Goal: Task Accomplishment & Management: Complete application form

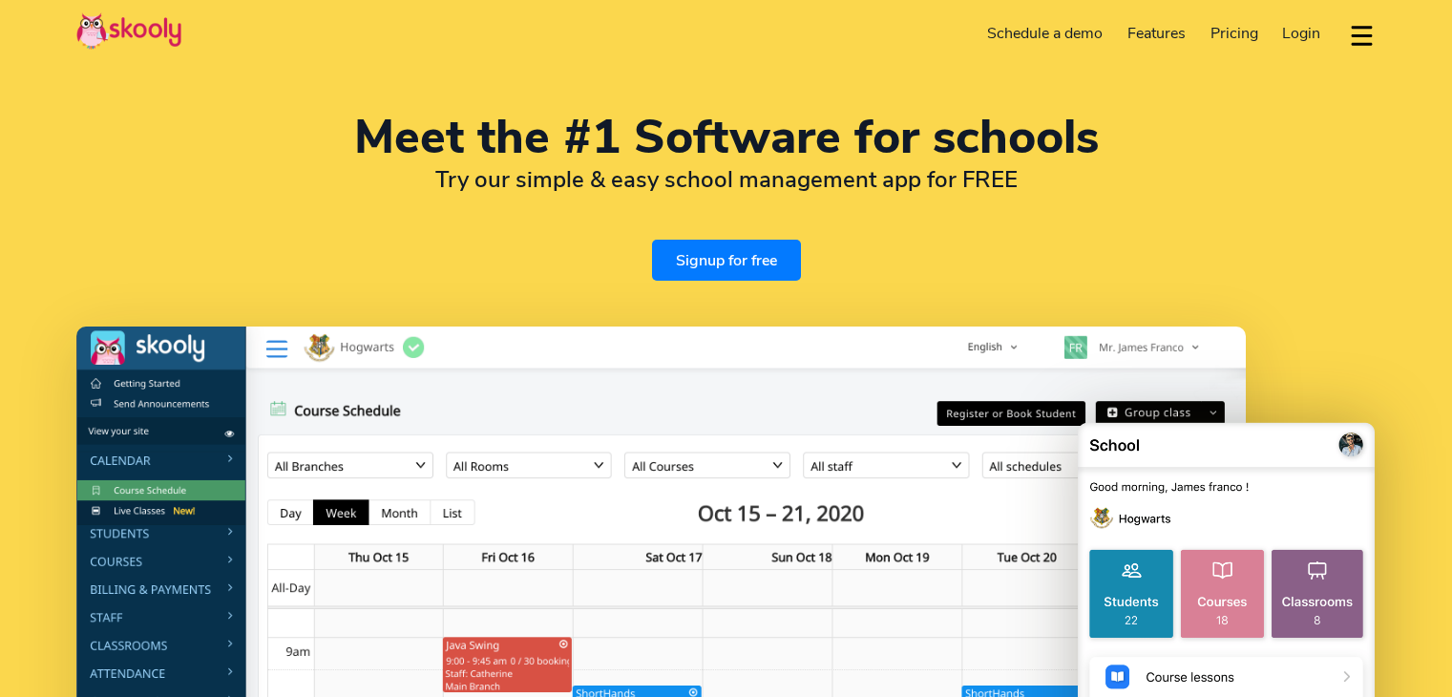
select select "en"
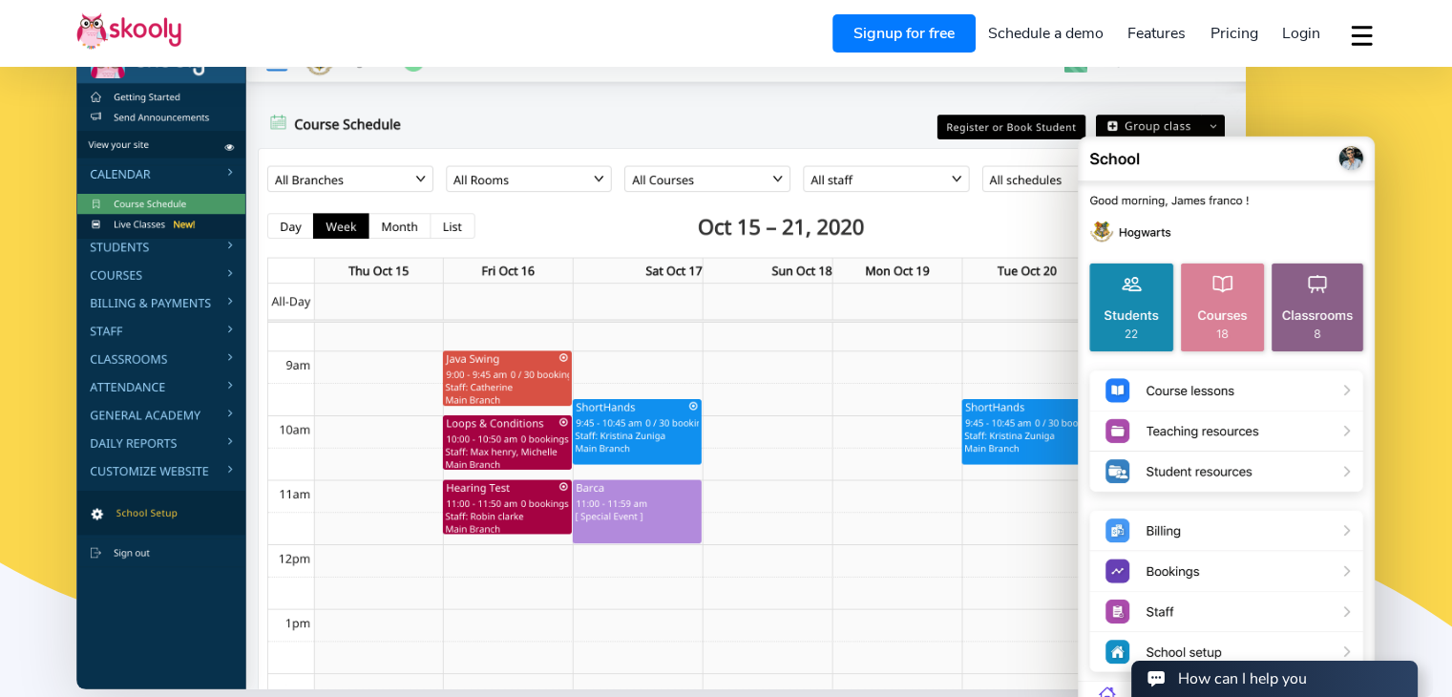
select select "1"
select select "Canada"
select select "America/New_York"
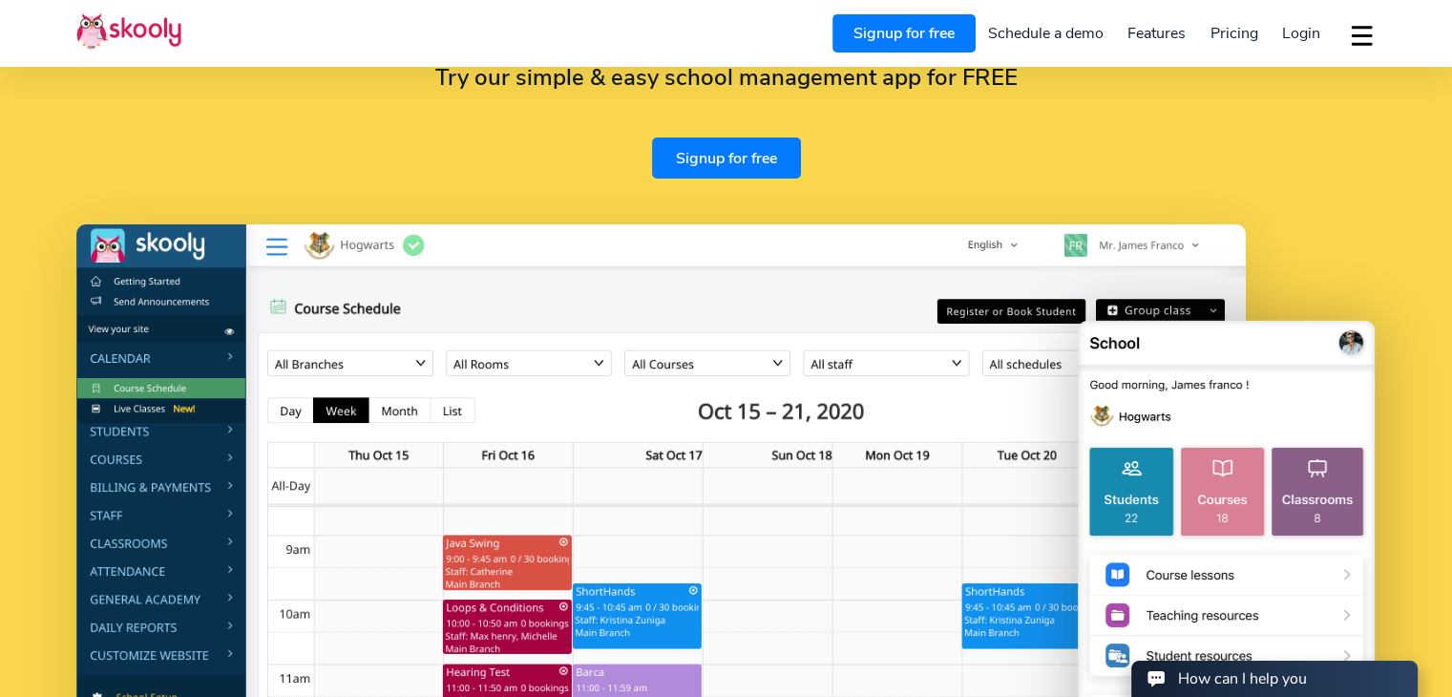
scroll to position [95, 0]
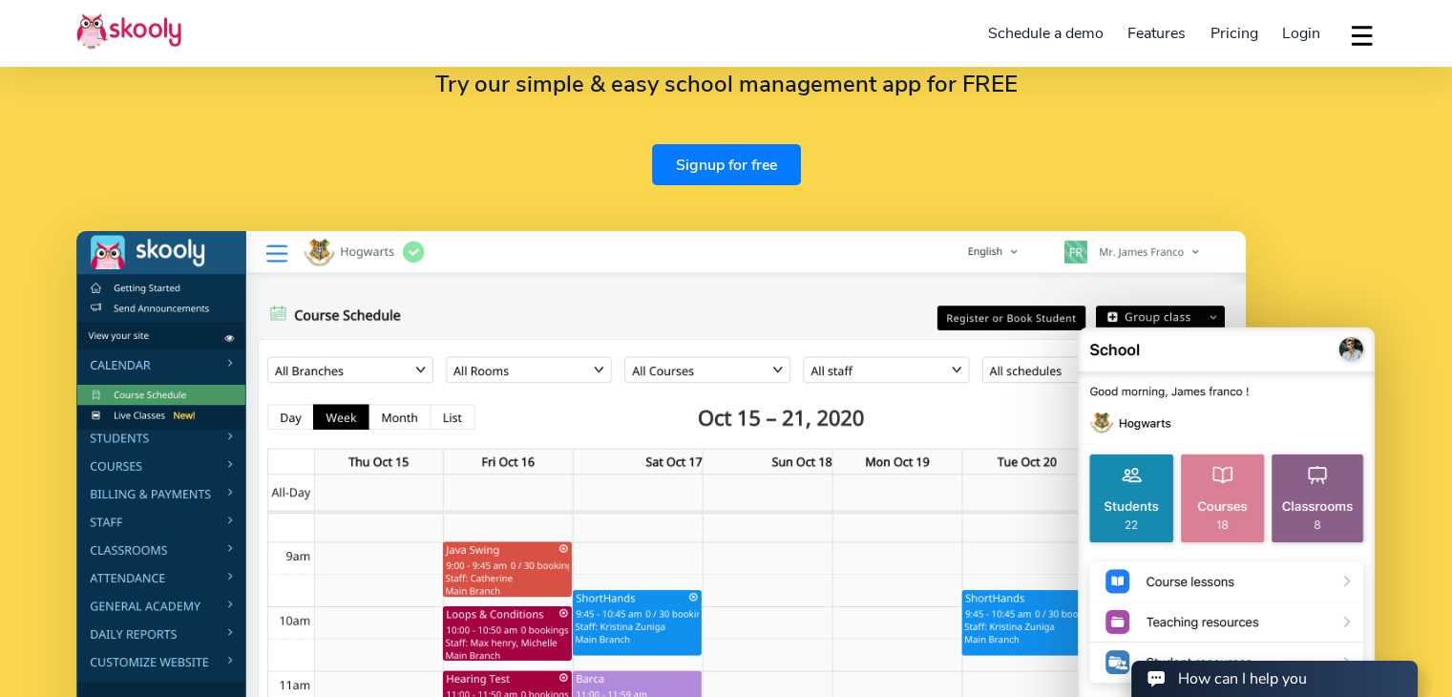
click at [725, 162] on link "Signup for free" at bounding box center [726, 164] width 149 height 41
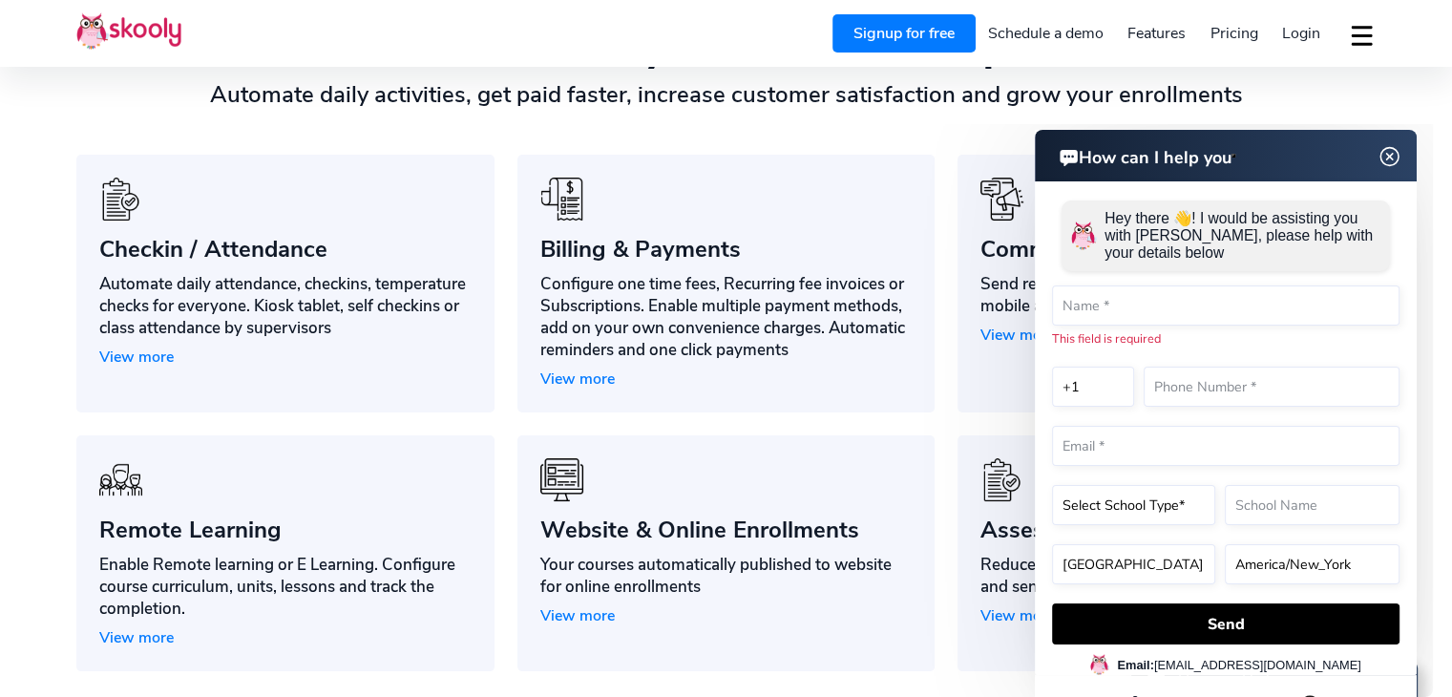
scroll to position [1718, 0]
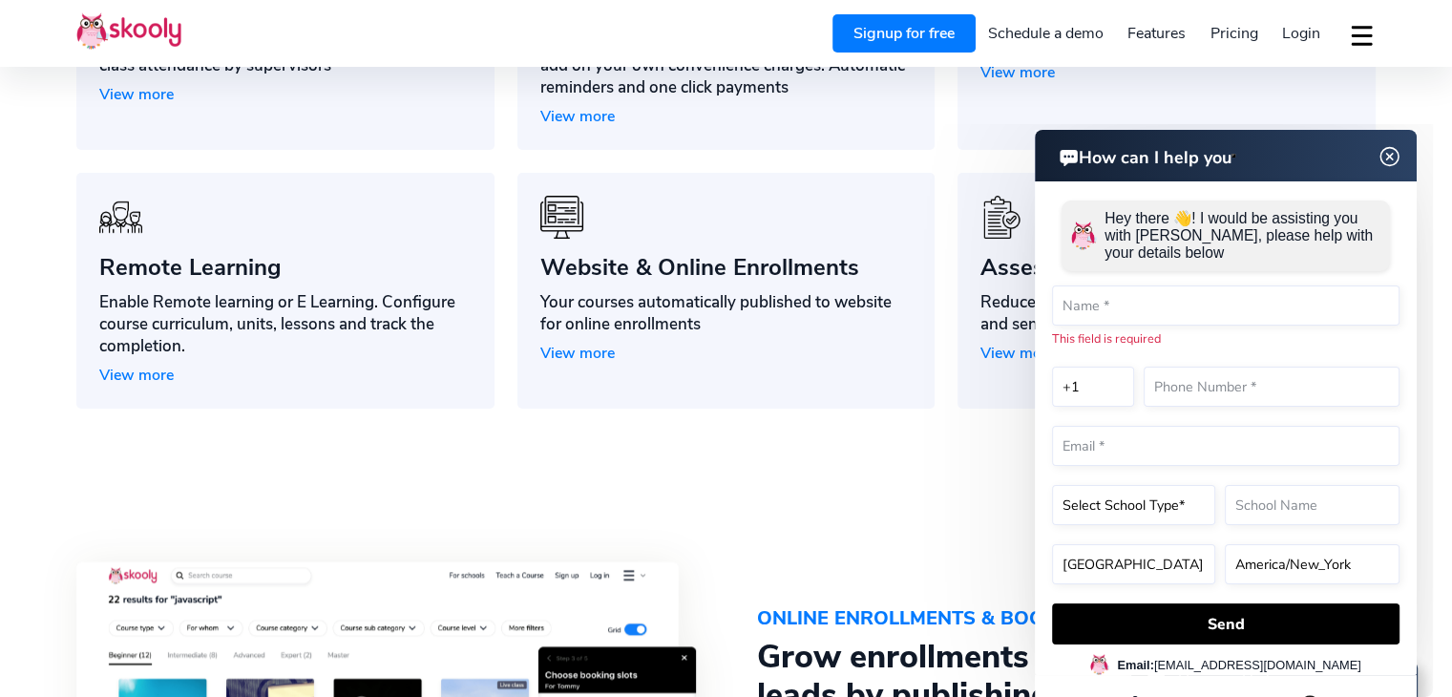
click at [1391, 161] on img at bounding box center [1389, 157] width 36 height 24
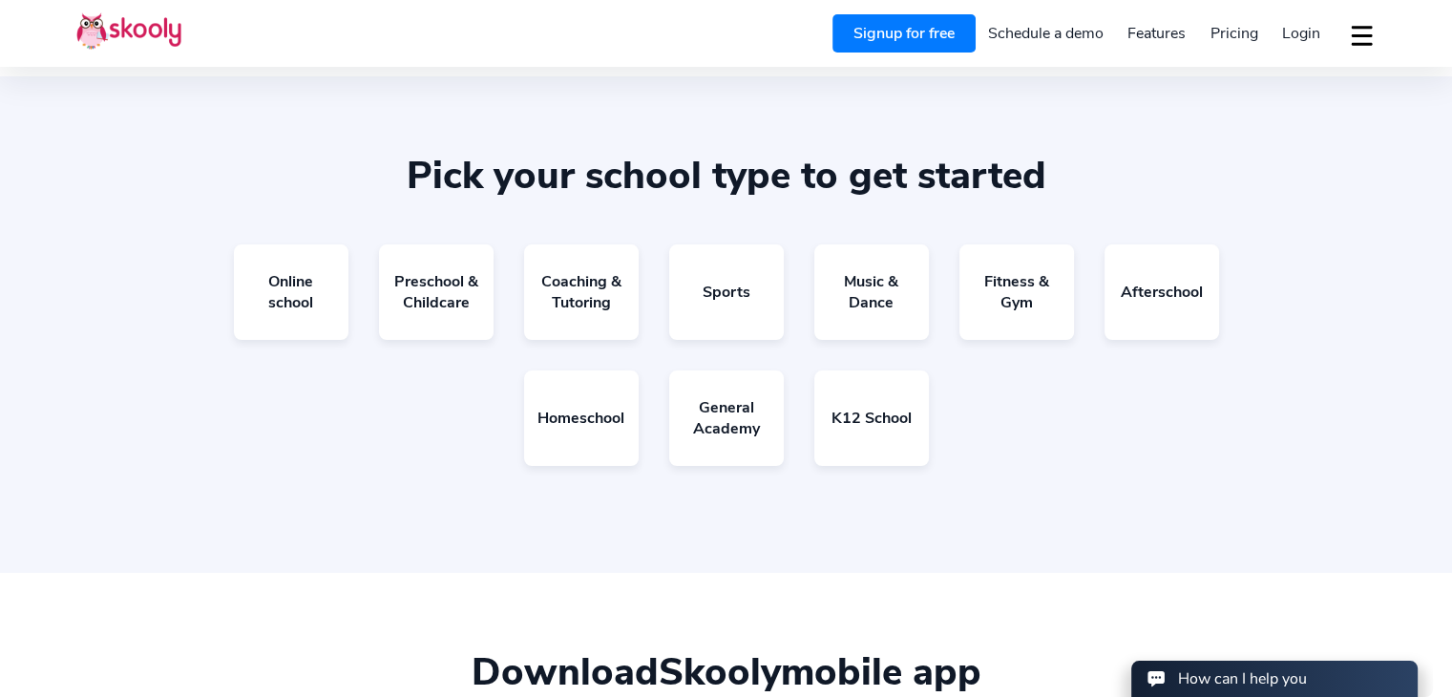
scroll to position [3436, 0]
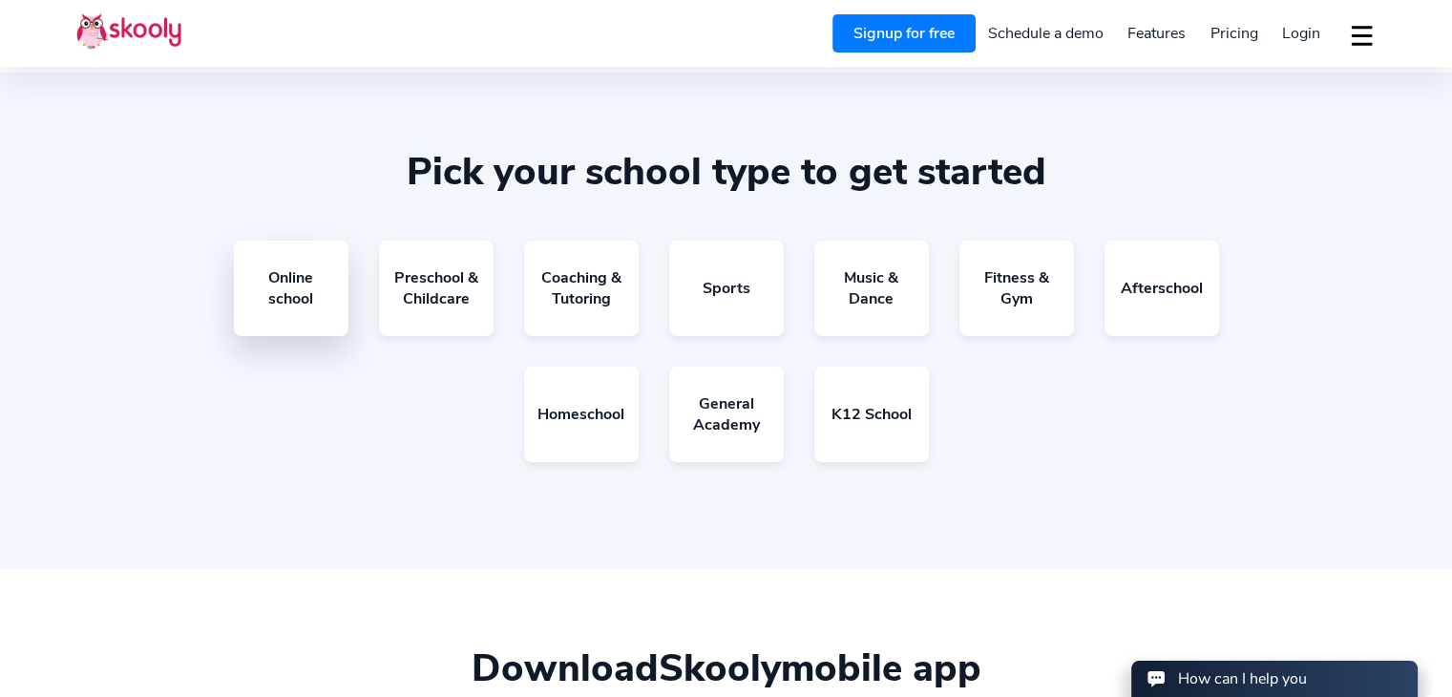
click at [302, 295] on link "Online school" at bounding box center [291, 288] width 115 height 95
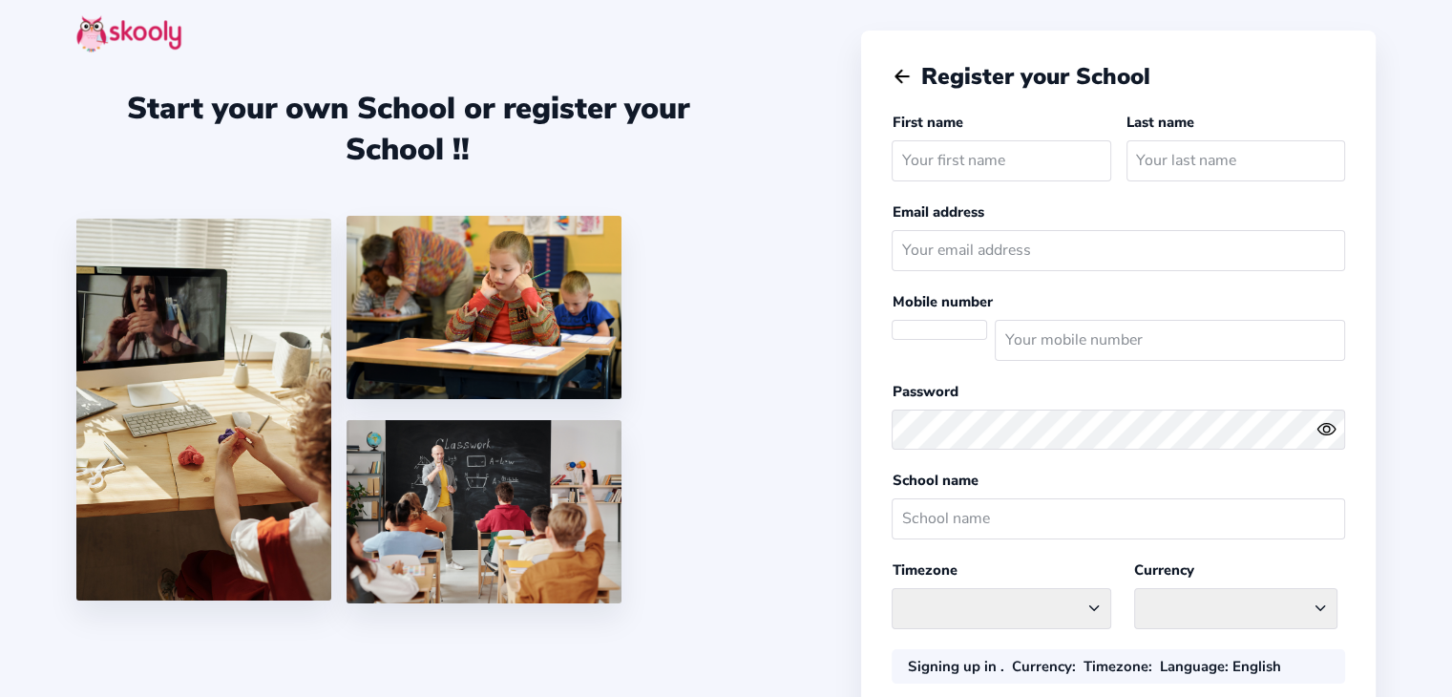
select select
select select "America/New_York"
select select "CAD $"
select select "CA"
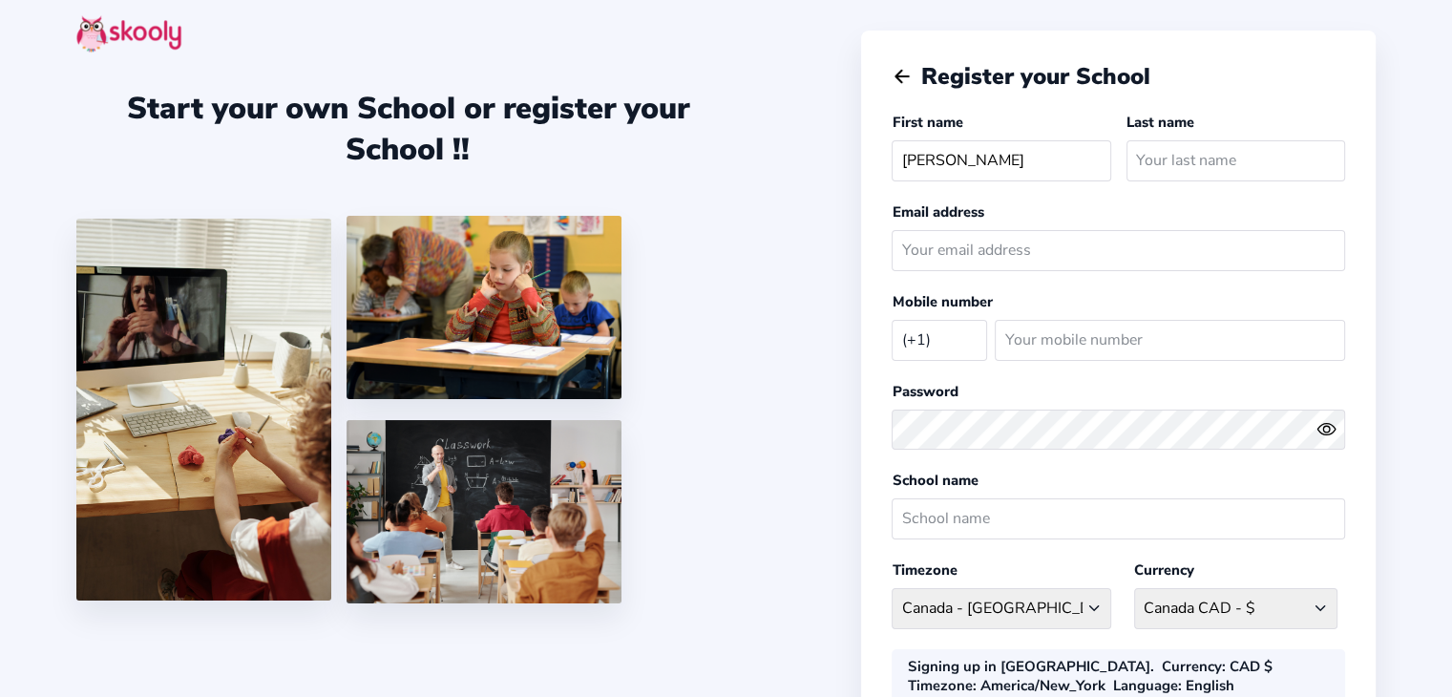
type input "Kendal-Lynn"
type input "Douglas"
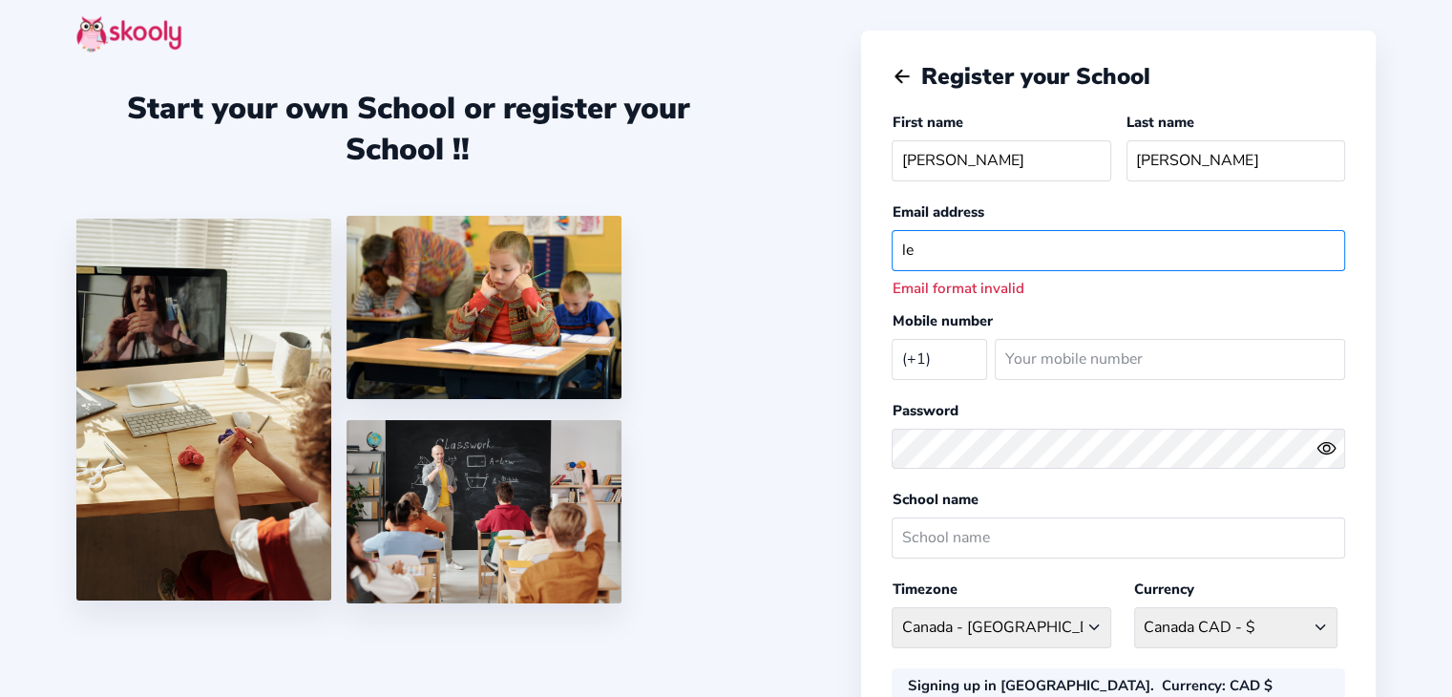
type input "l"
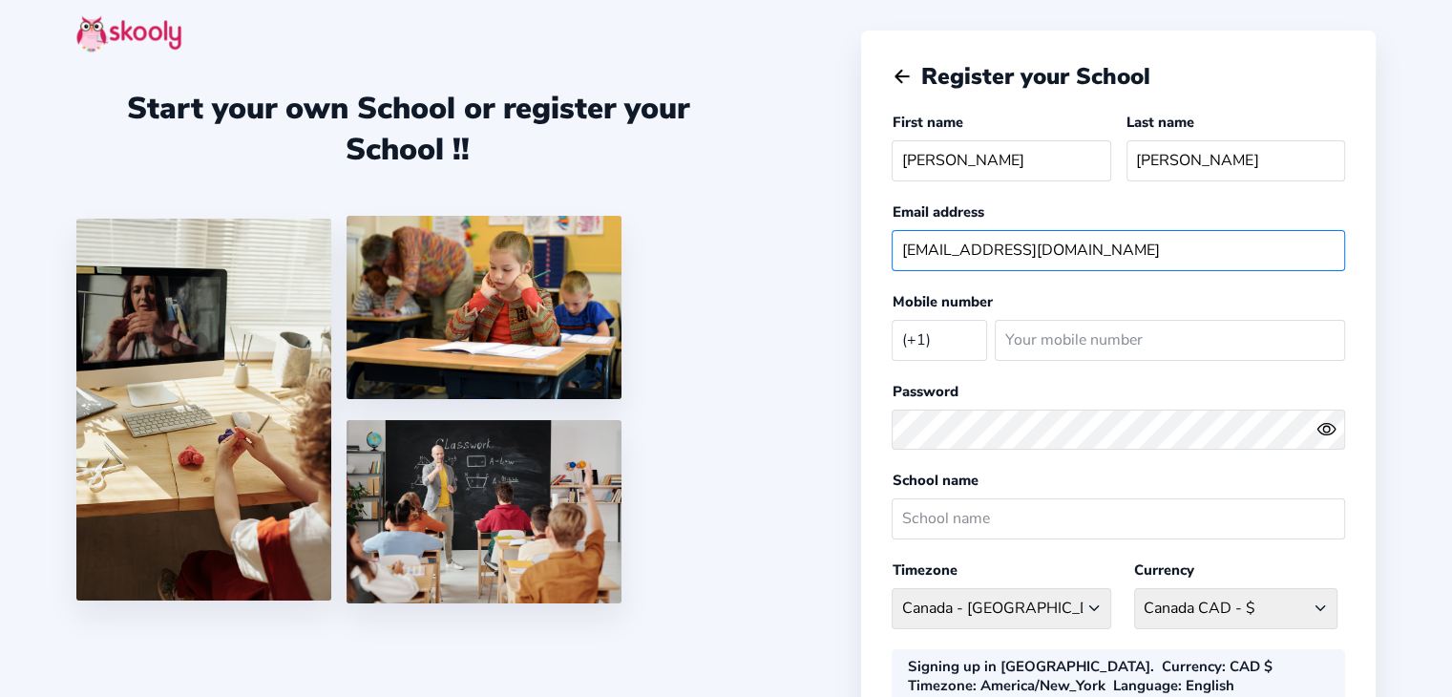
type input "kendallynnd@gmail.com"
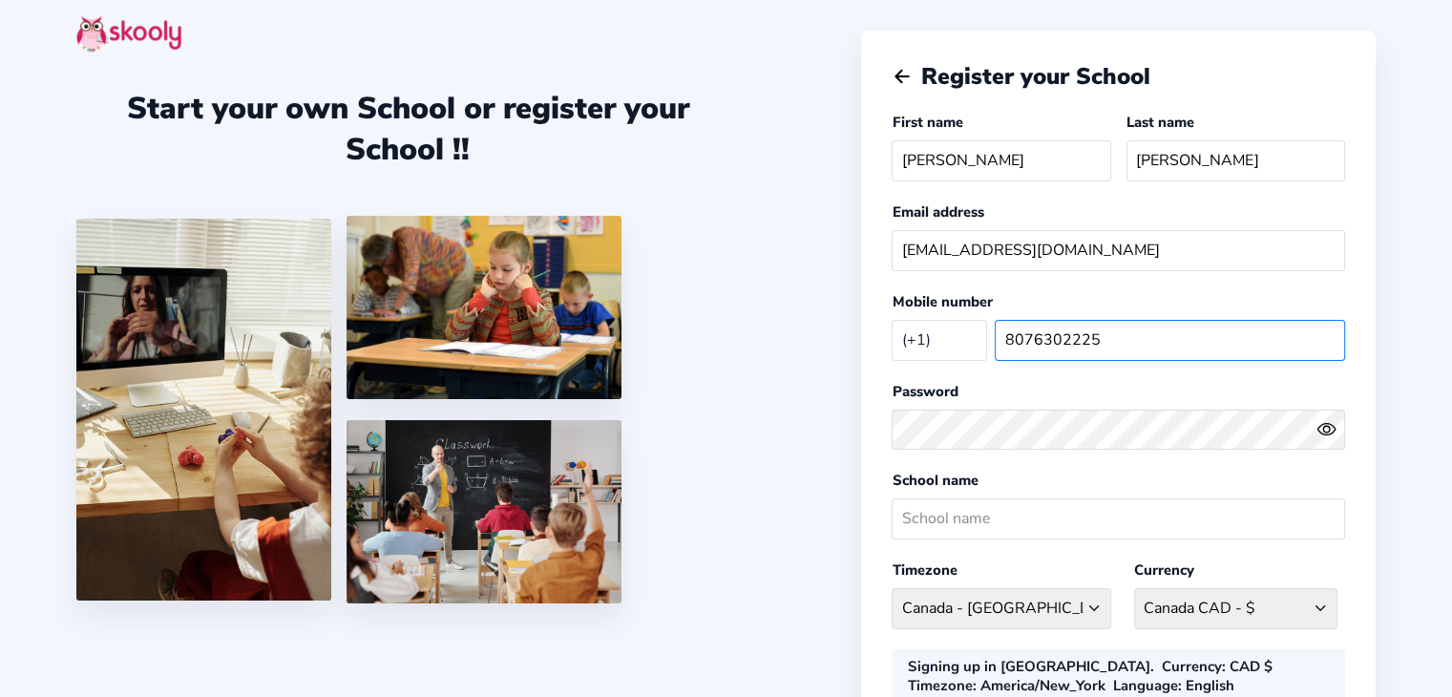
type input "8076302225"
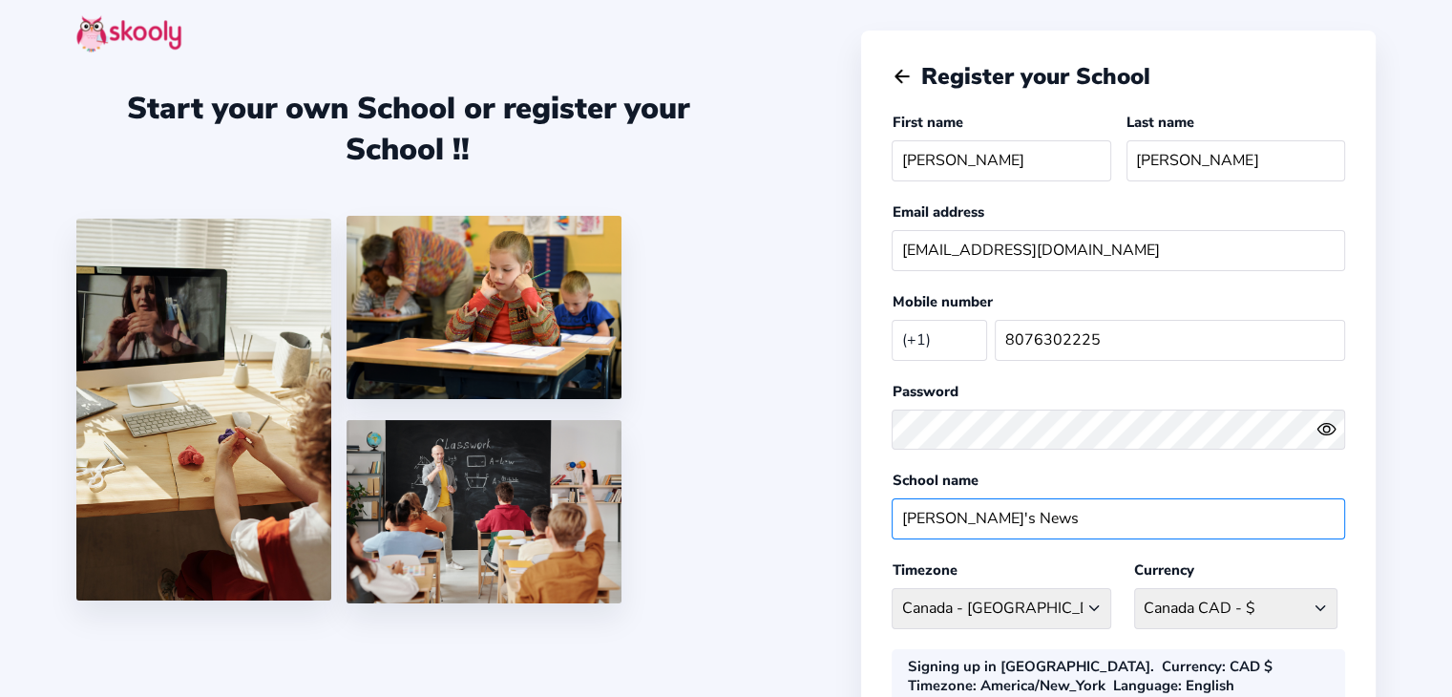
type input "Kendal's News"
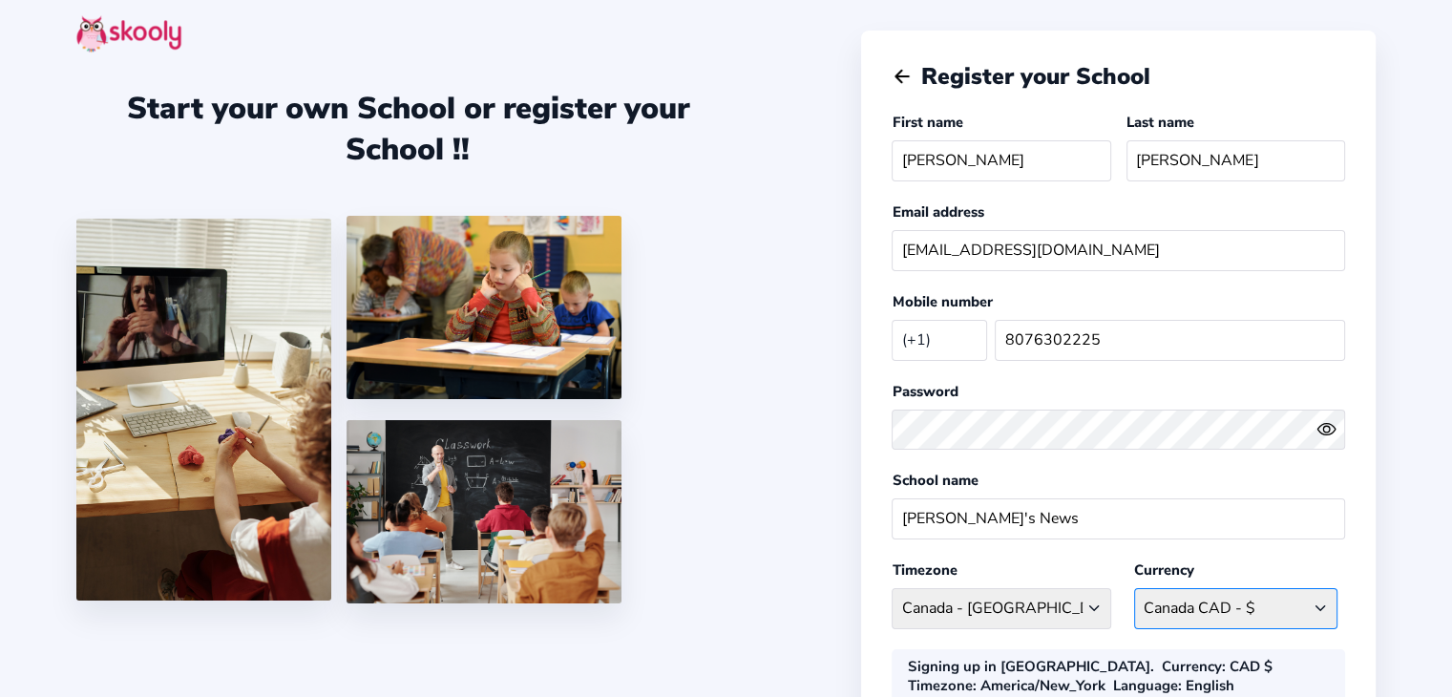
scroll to position [260, 0]
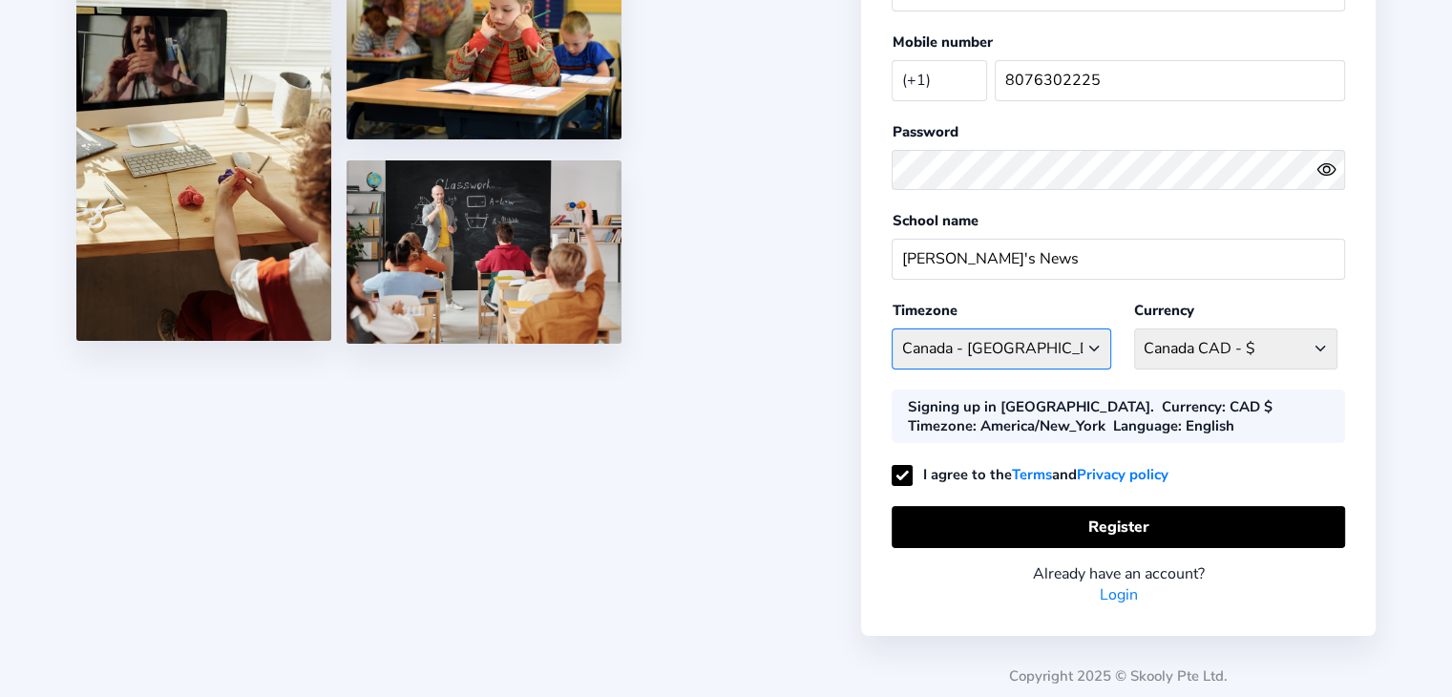
click at [947, 356] on select "America/New_York Afghanistan - Asia/Kabul Albania - Europe/Tirane Algeria - Afr…" at bounding box center [1000, 348] width 219 height 41
select select "America/Toronto"
click at [891, 328] on select "America/New_York Afghanistan - Asia/Kabul Albania - Europe/Tirane Algeria - Afr…" at bounding box center [1000, 348] width 219 height 41
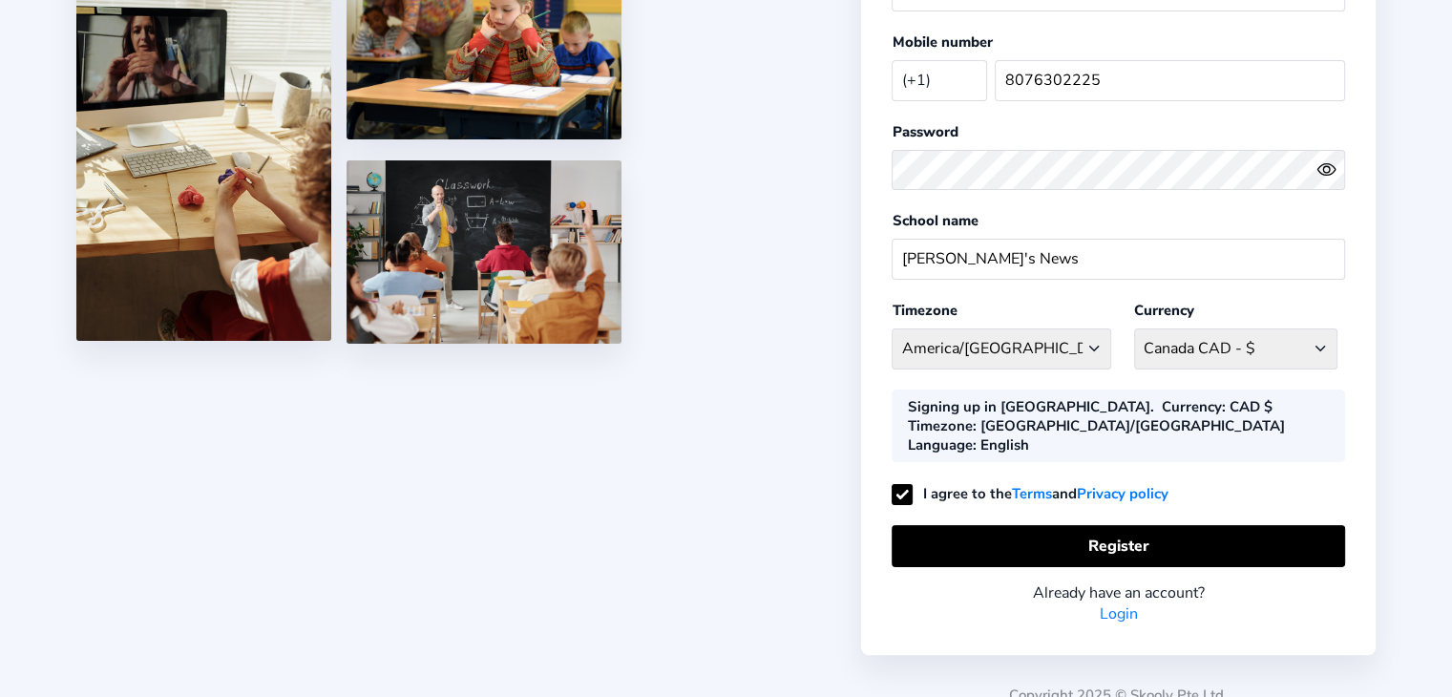
click at [897, 484] on label "I agree to the Terms and Privacy policy" at bounding box center [1029, 493] width 276 height 19
click at [897, 490] on input "I agree to the Terms and Privacy policy" at bounding box center [901, 500] width 20 height 20
click at [924, 484] on label "I agree to the Terms and Privacy policy" at bounding box center [1029, 493] width 276 height 19
click at [911, 490] on input "I agree to the Terms and Privacy policy" at bounding box center [901, 500] width 20 height 20
checkbox input "true"
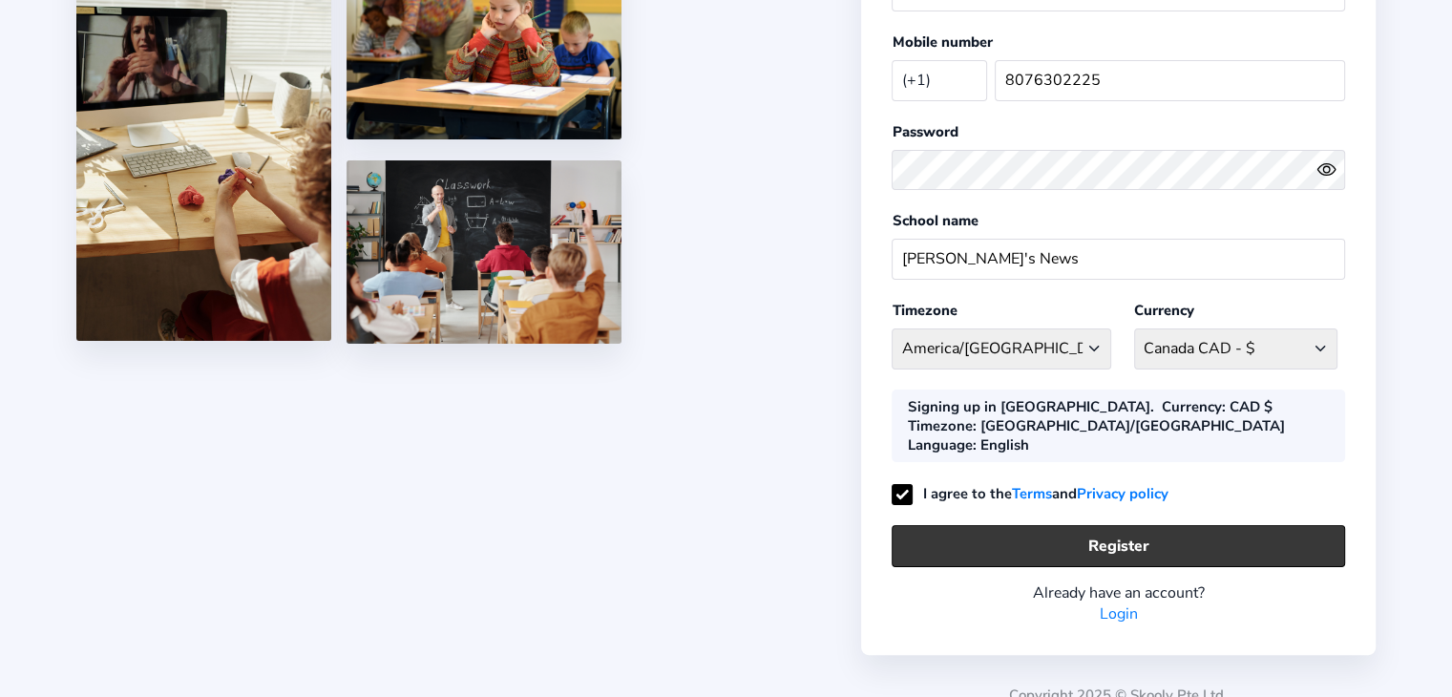
click at [1012, 525] on button "Register" at bounding box center [1117, 545] width 453 height 41
select select "CAD"
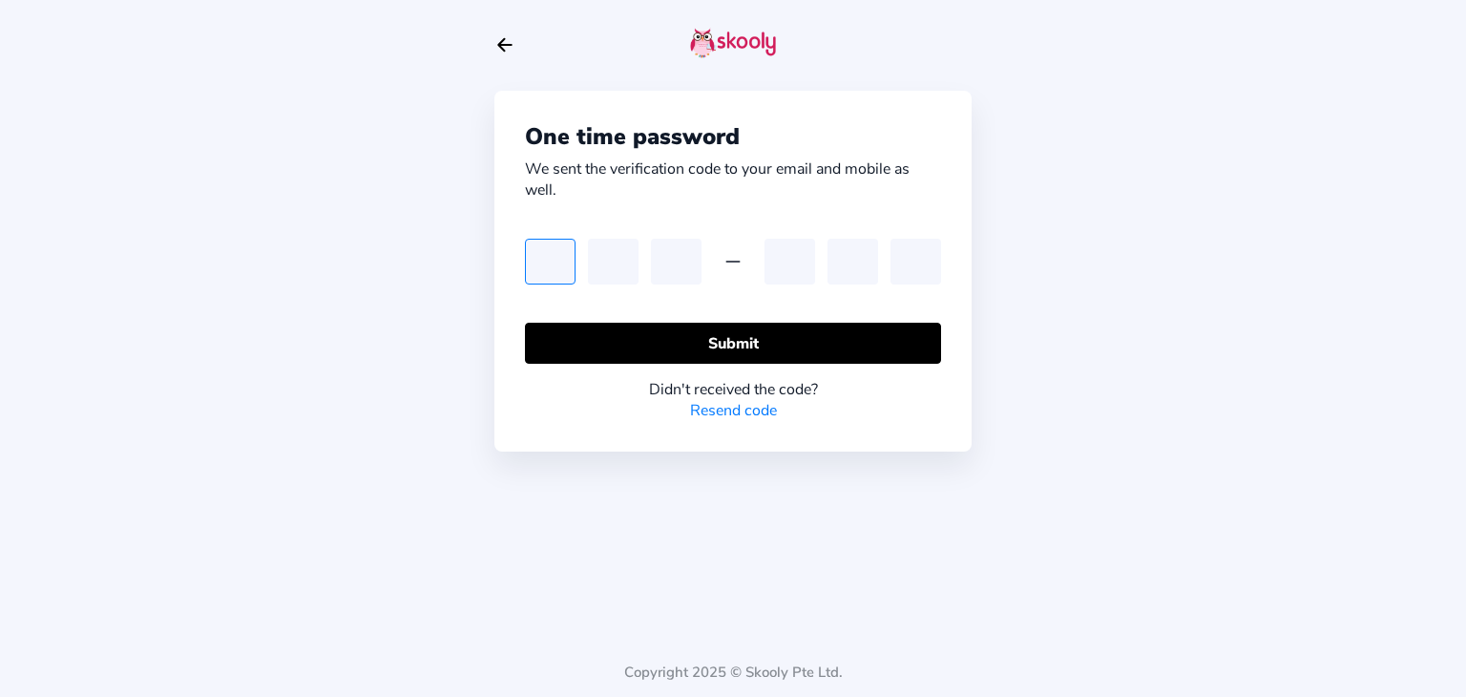
type input "4"
type input "8"
type input "7"
type input "0"
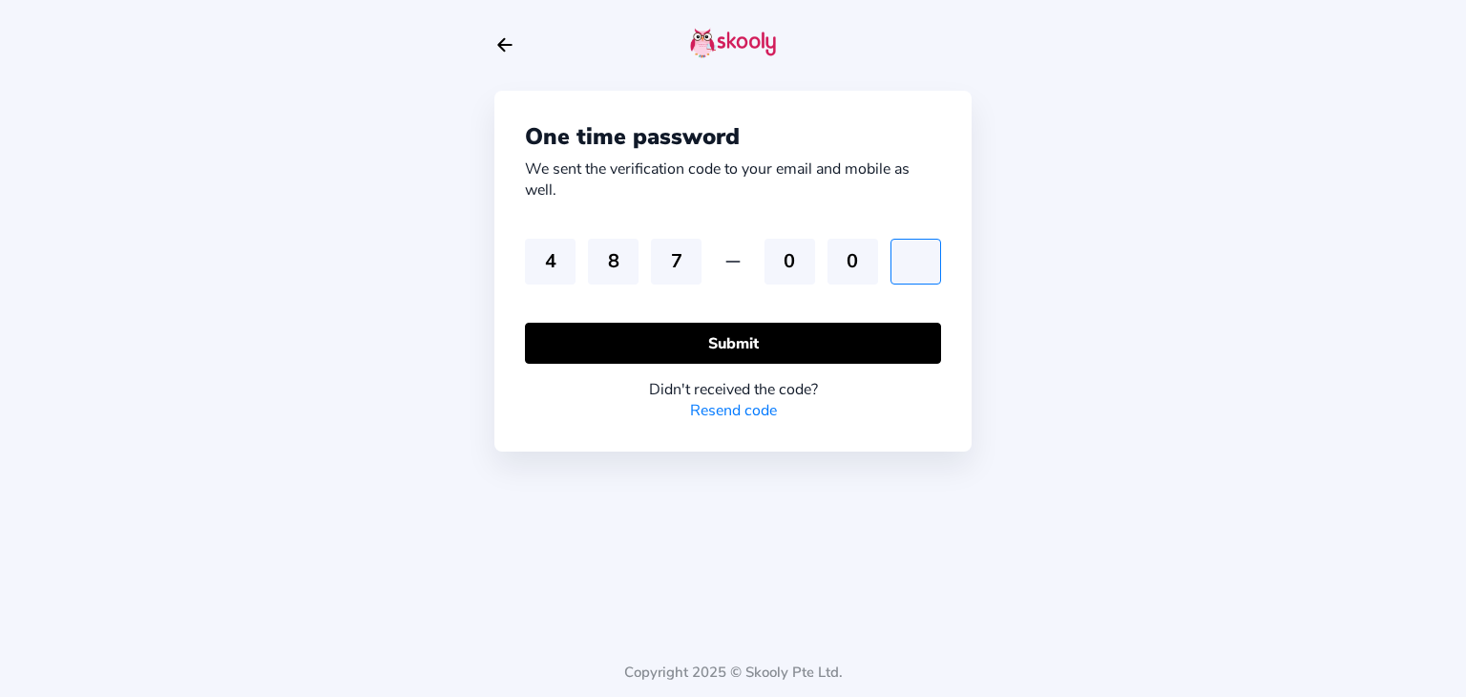
type input "9"
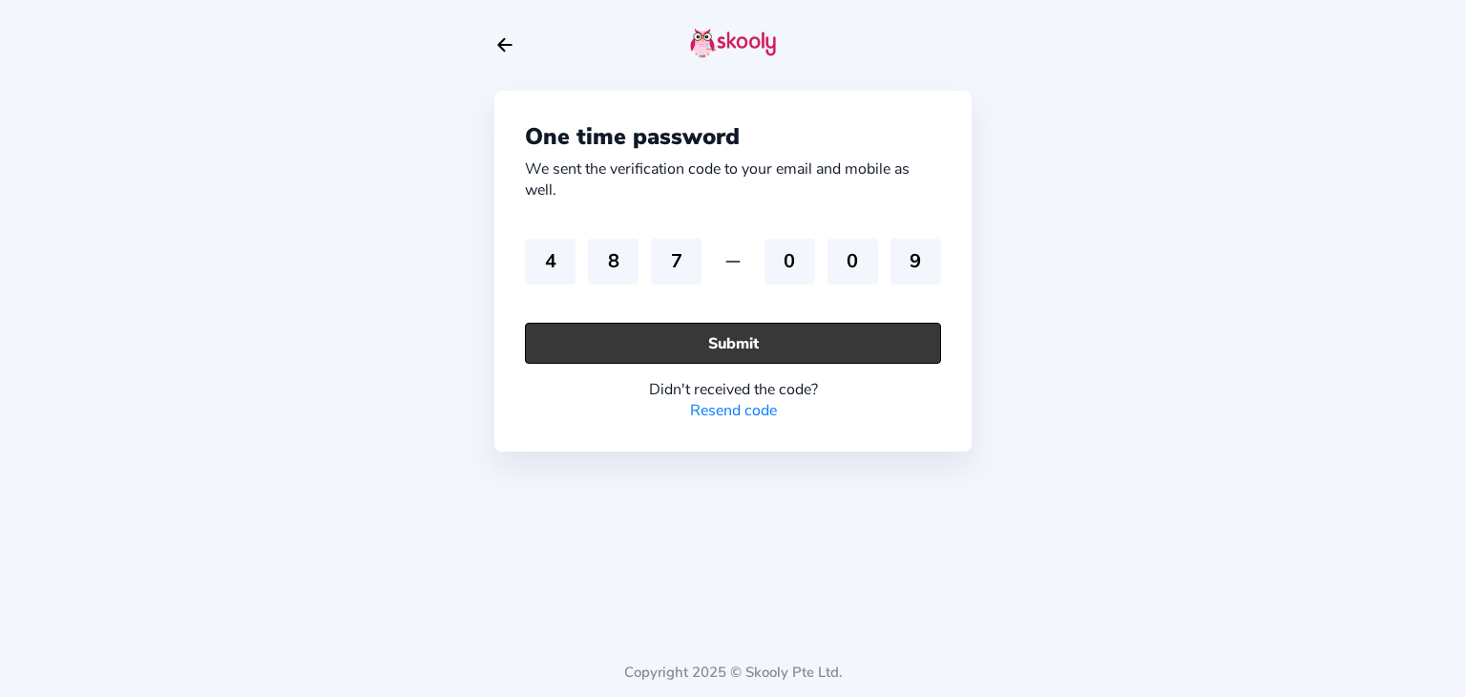
click at [675, 348] on button "Submit" at bounding box center [733, 343] width 416 height 41
click at [743, 344] on button "Submit" at bounding box center [733, 343] width 416 height 41
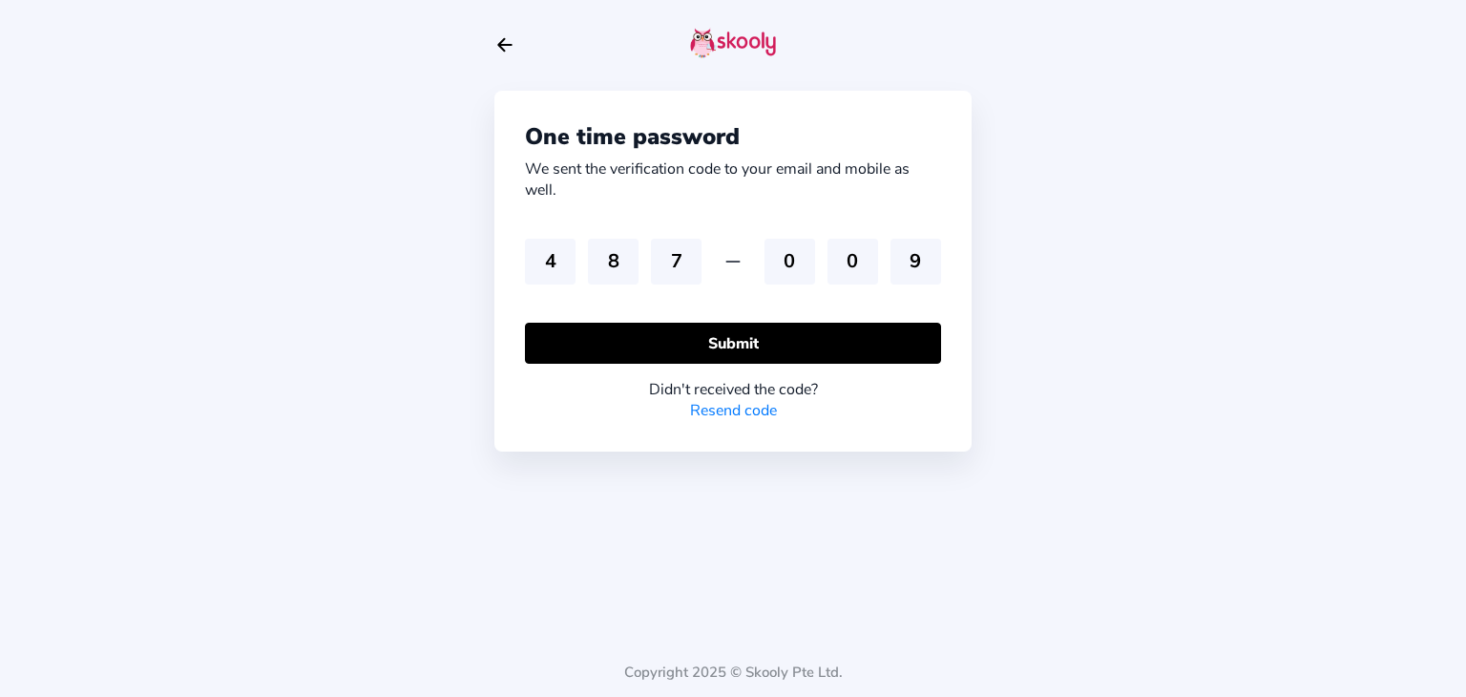
click at [763, 410] on link "Resend code" at bounding box center [733, 410] width 87 height 21
click at [735, 410] on link "Resend code" at bounding box center [733, 410] width 87 height 21
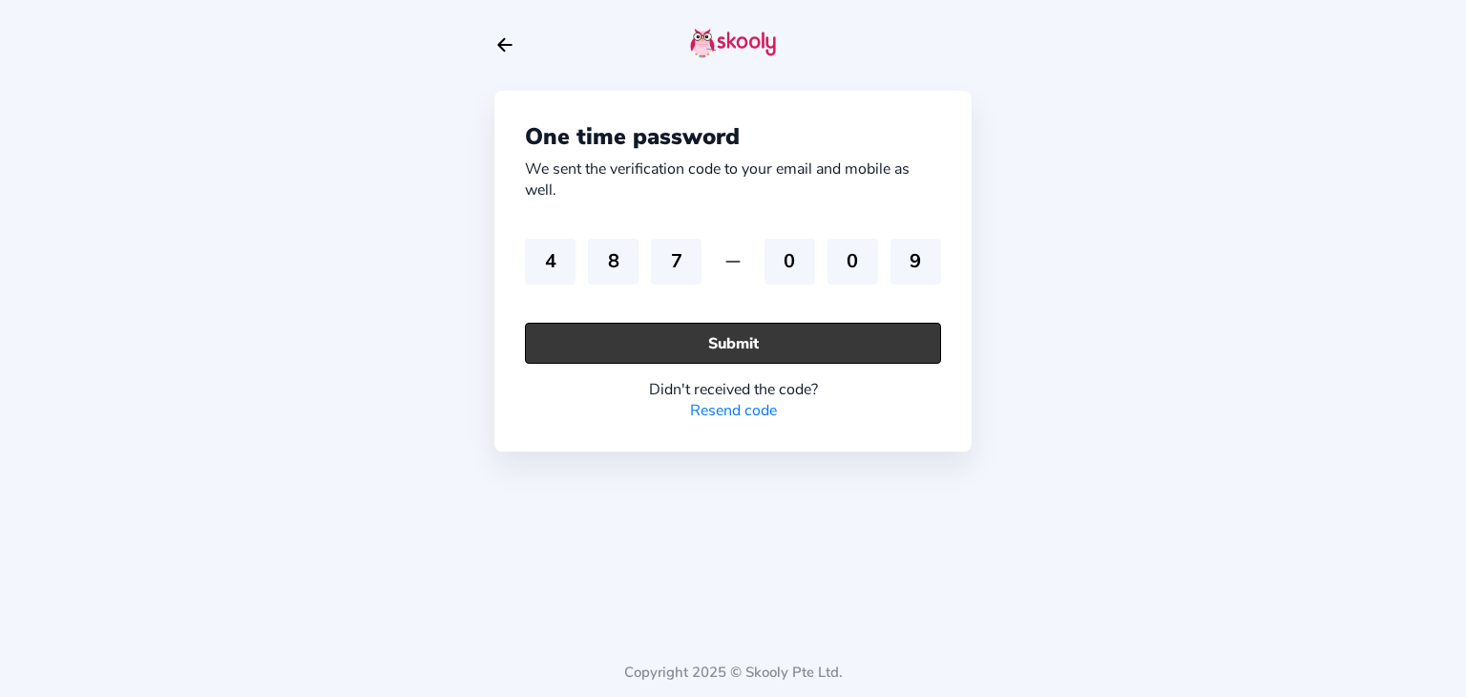
click at [664, 346] on button "Submit" at bounding box center [733, 343] width 416 height 41
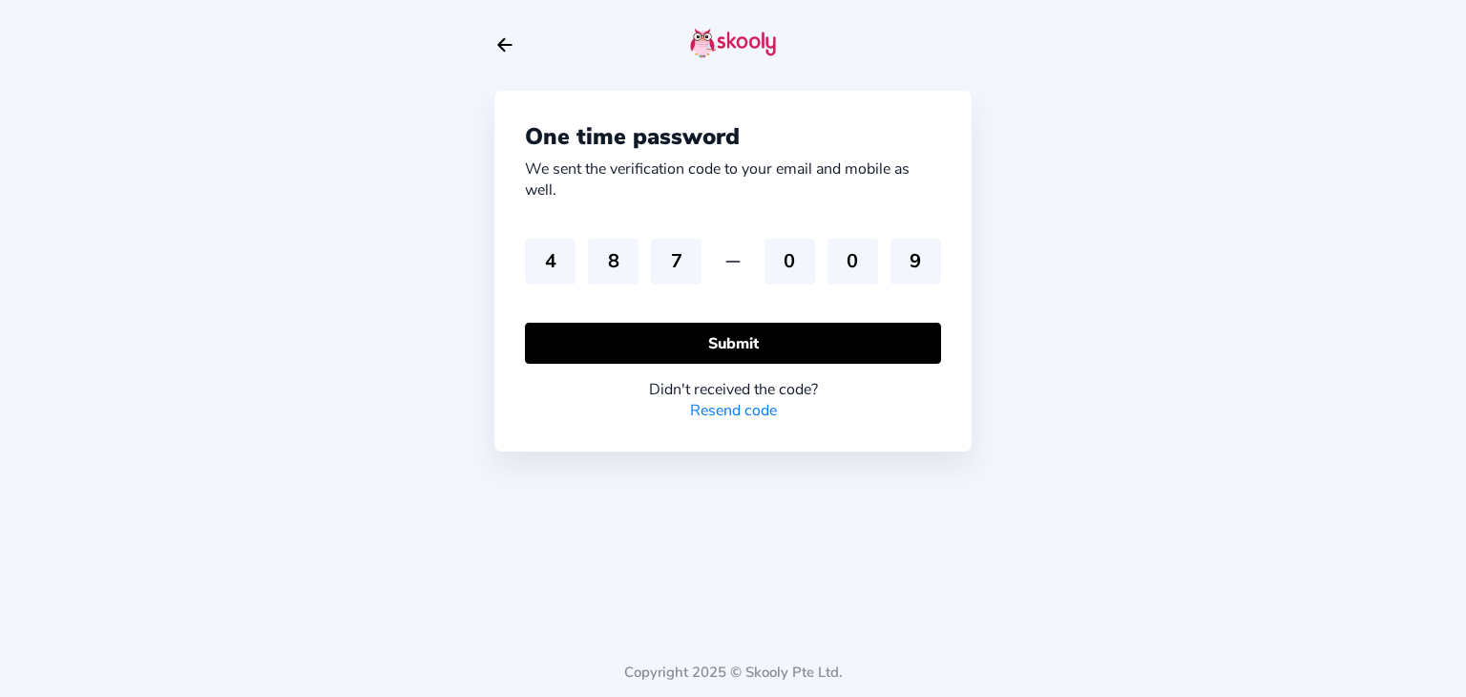
click at [513, 43] on icon "Arrow Back" at bounding box center [504, 44] width 21 height 21
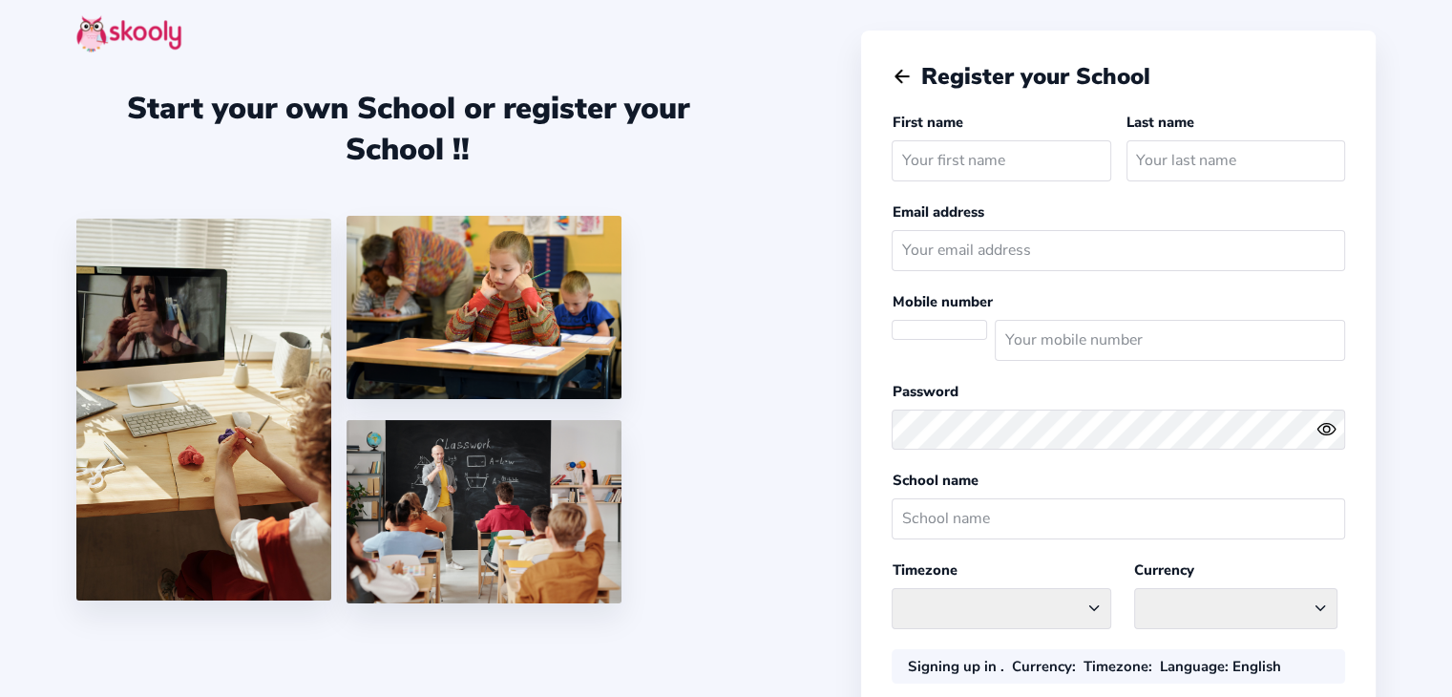
select select
select select "America/New_York"
select select "CAD $"
select select "CA"
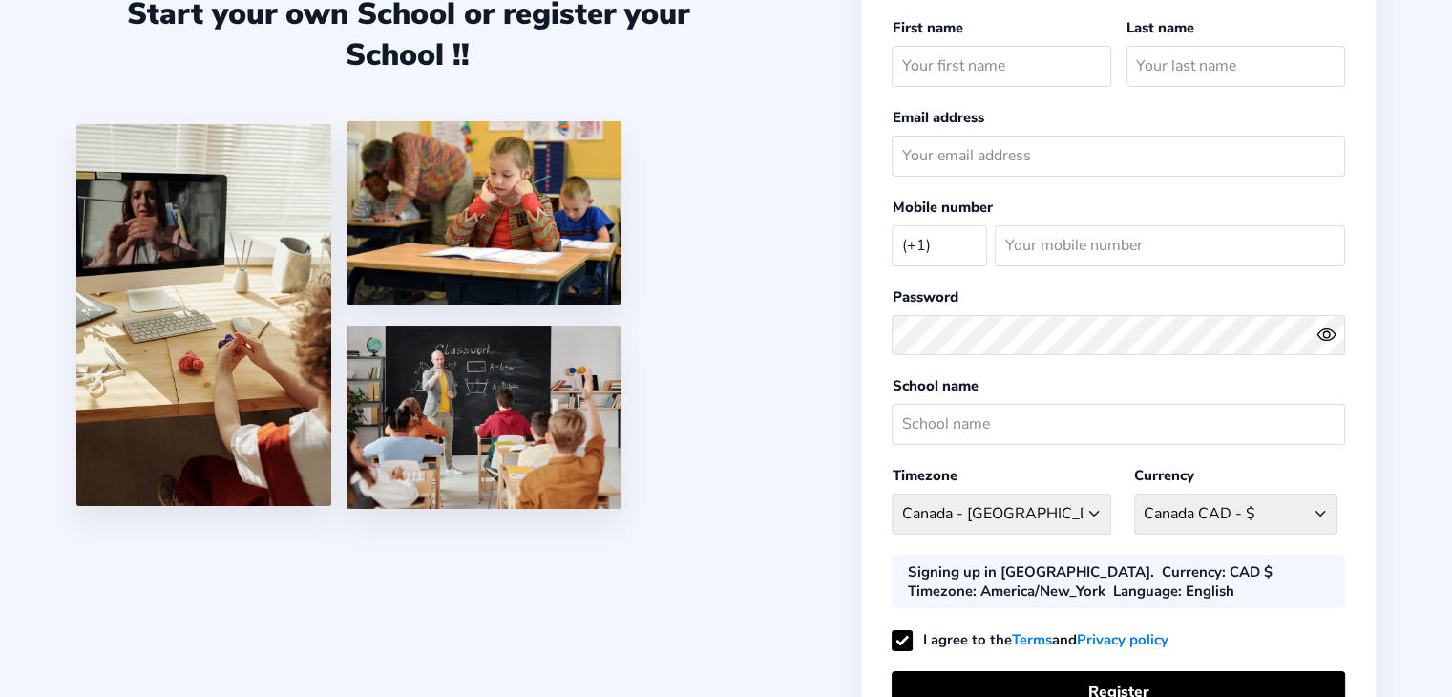
scroll to position [95, 0]
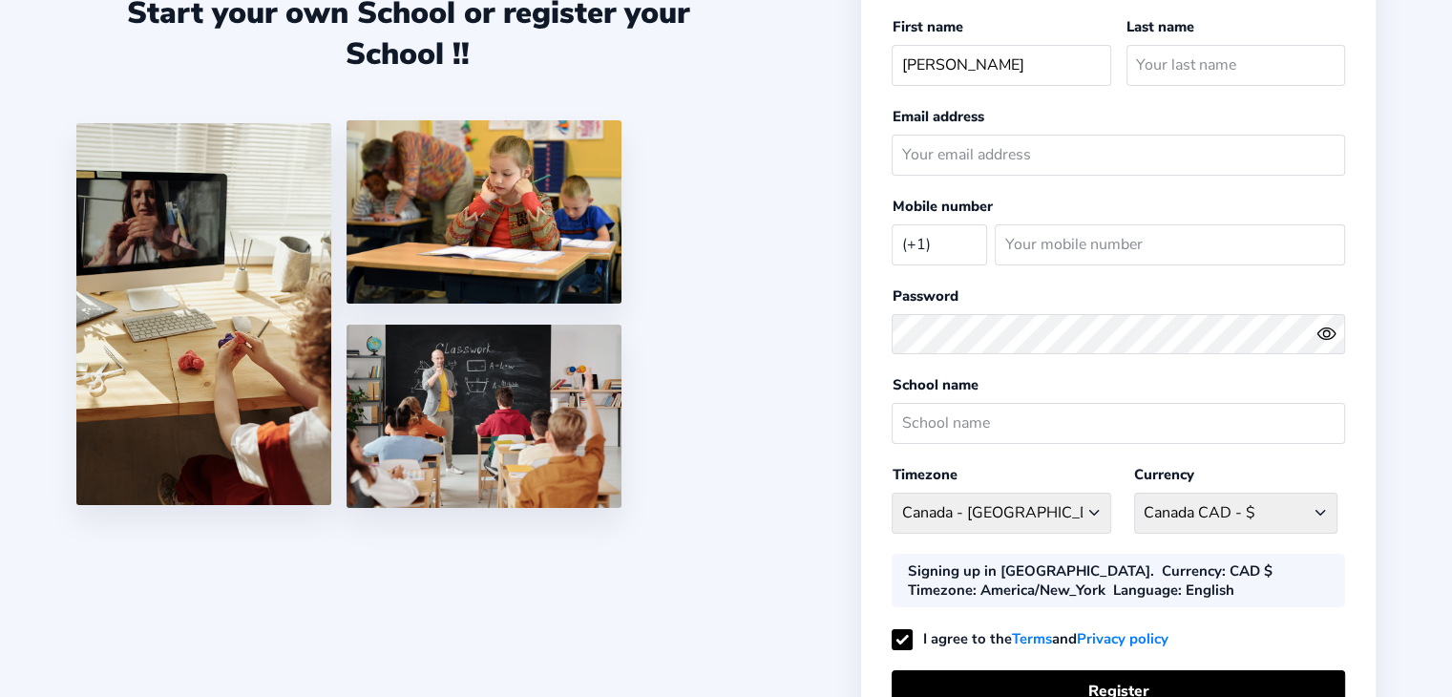
type input "Kendal-Lynn"
type input "Douglas"
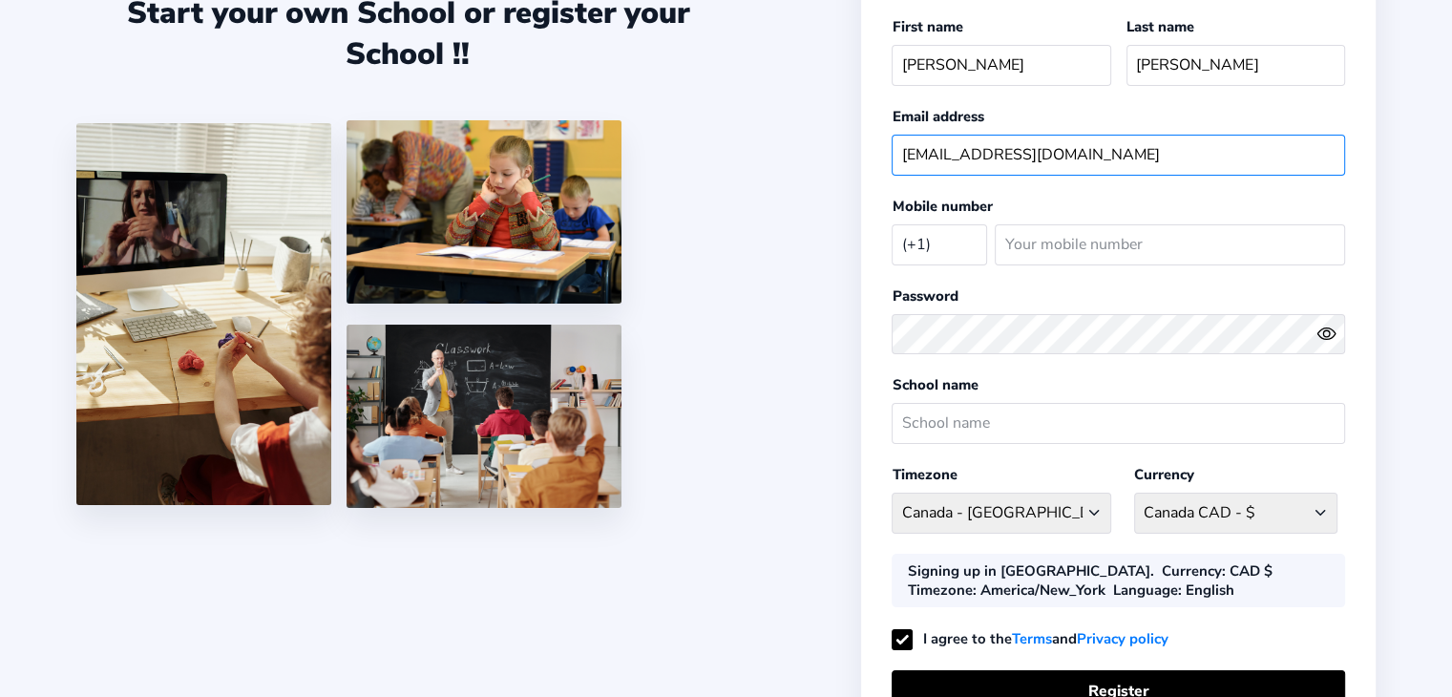
type input "kendallynnd@gmail.com"
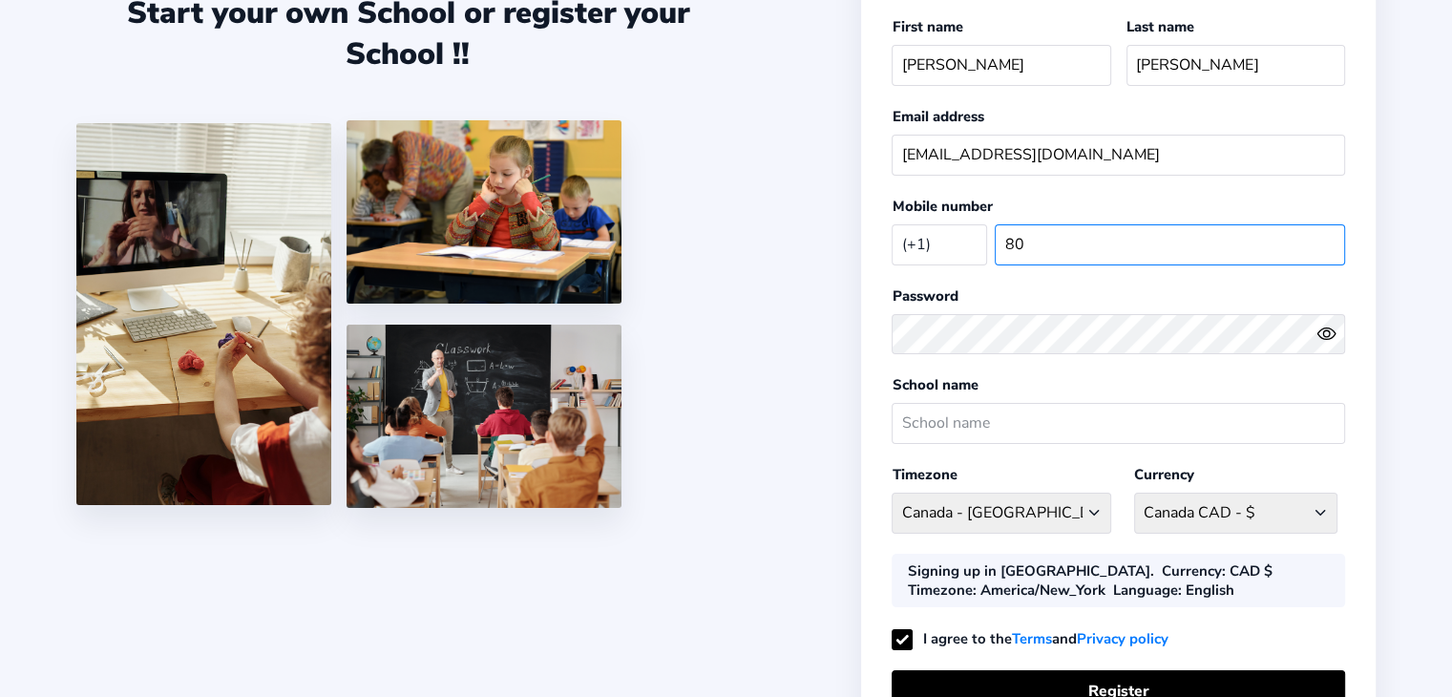
type input "807"
type input "8076302225"
click at [1334, 324] on icon "Eye" at bounding box center [1326, 334] width 20 height 20
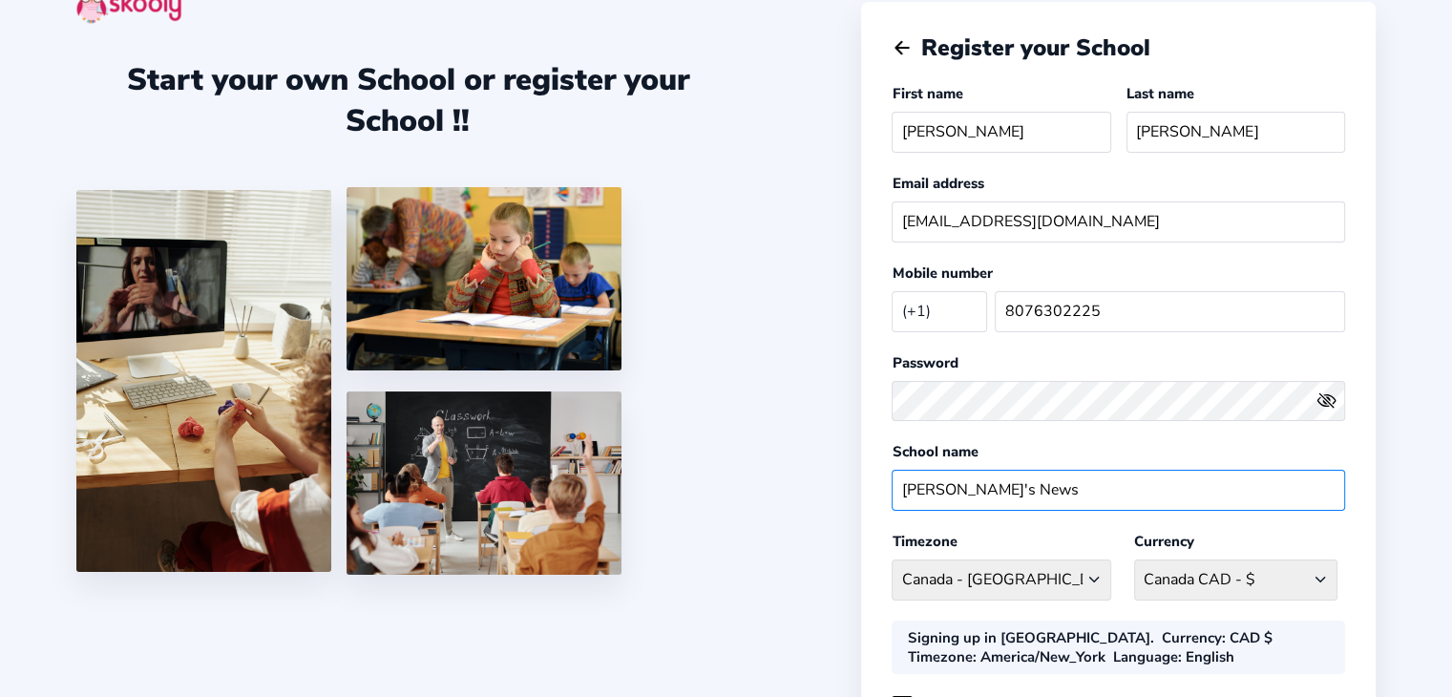
scroll to position [0, 0]
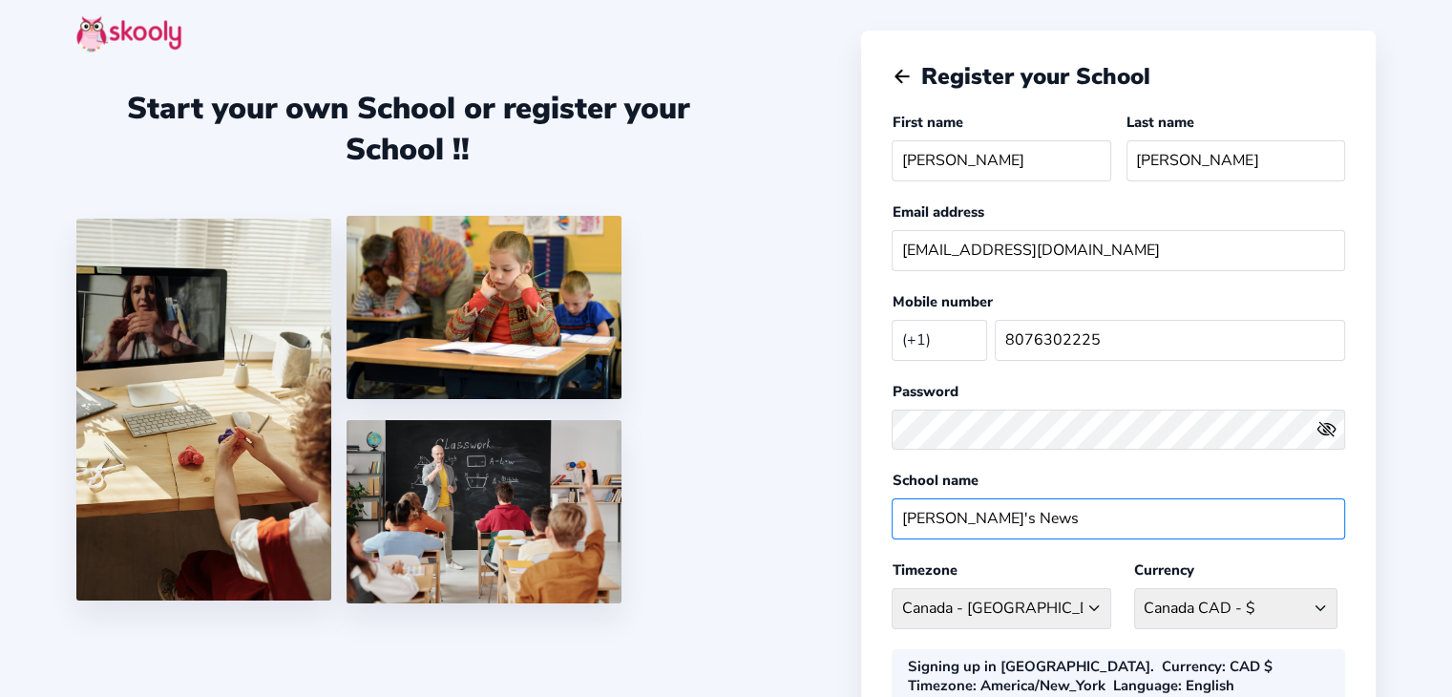
type input "[PERSON_NAME]'s News"
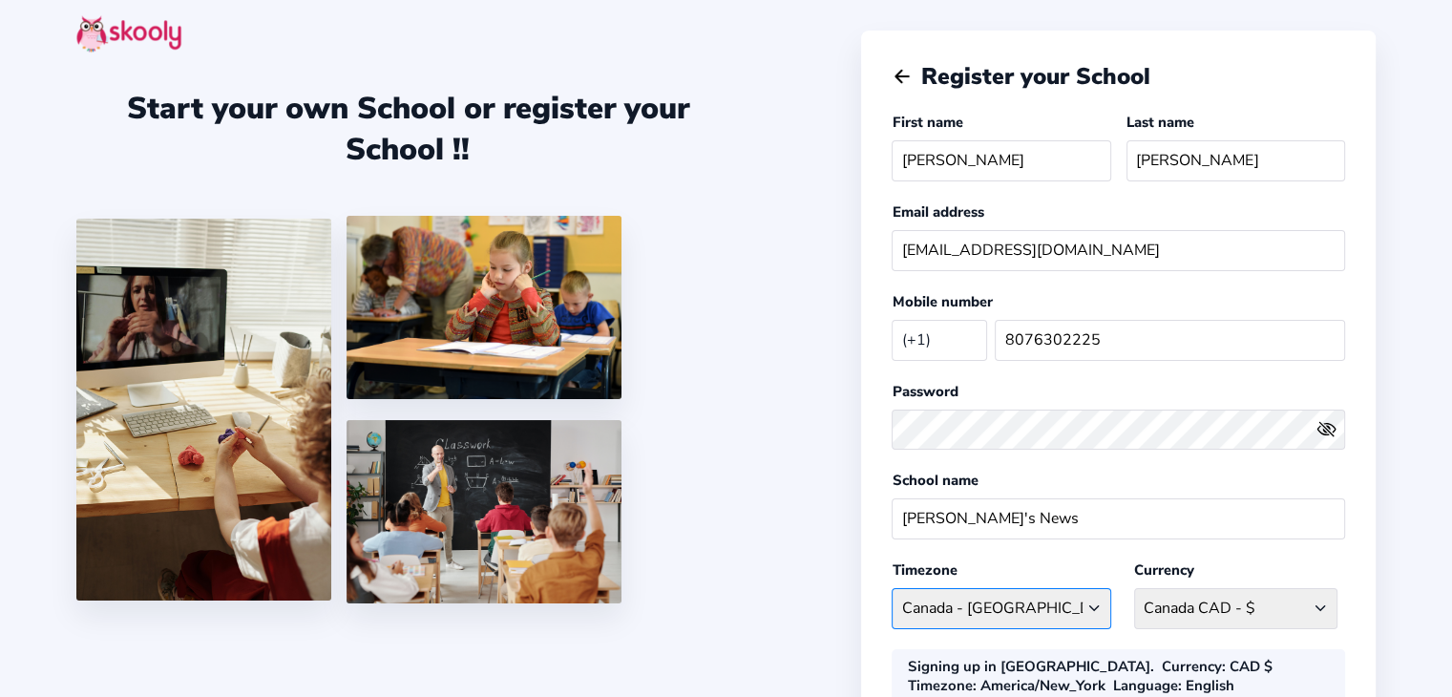
click at [967, 605] on select "[GEOGRAPHIC_DATA]/New_York [GEOGRAPHIC_DATA] - [GEOGRAPHIC_DATA]/[GEOGRAPHIC_DA…" at bounding box center [1000, 608] width 219 height 41
select select "America/[GEOGRAPHIC_DATA]"
click at [891, 588] on select "[GEOGRAPHIC_DATA]/New_York [GEOGRAPHIC_DATA] - [GEOGRAPHIC_DATA]/[GEOGRAPHIC_DA…" at bounding box center [1000, 608] width 219 height 41
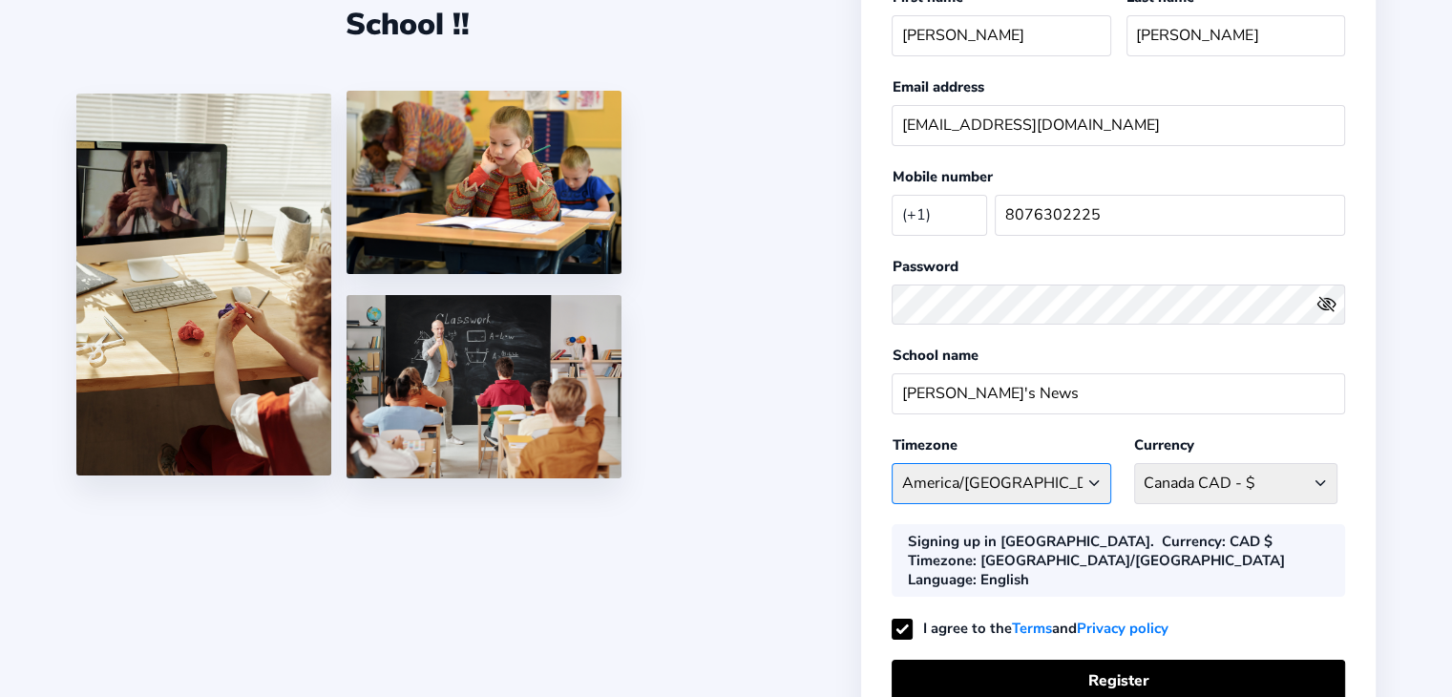
scroll to position [260, 0]
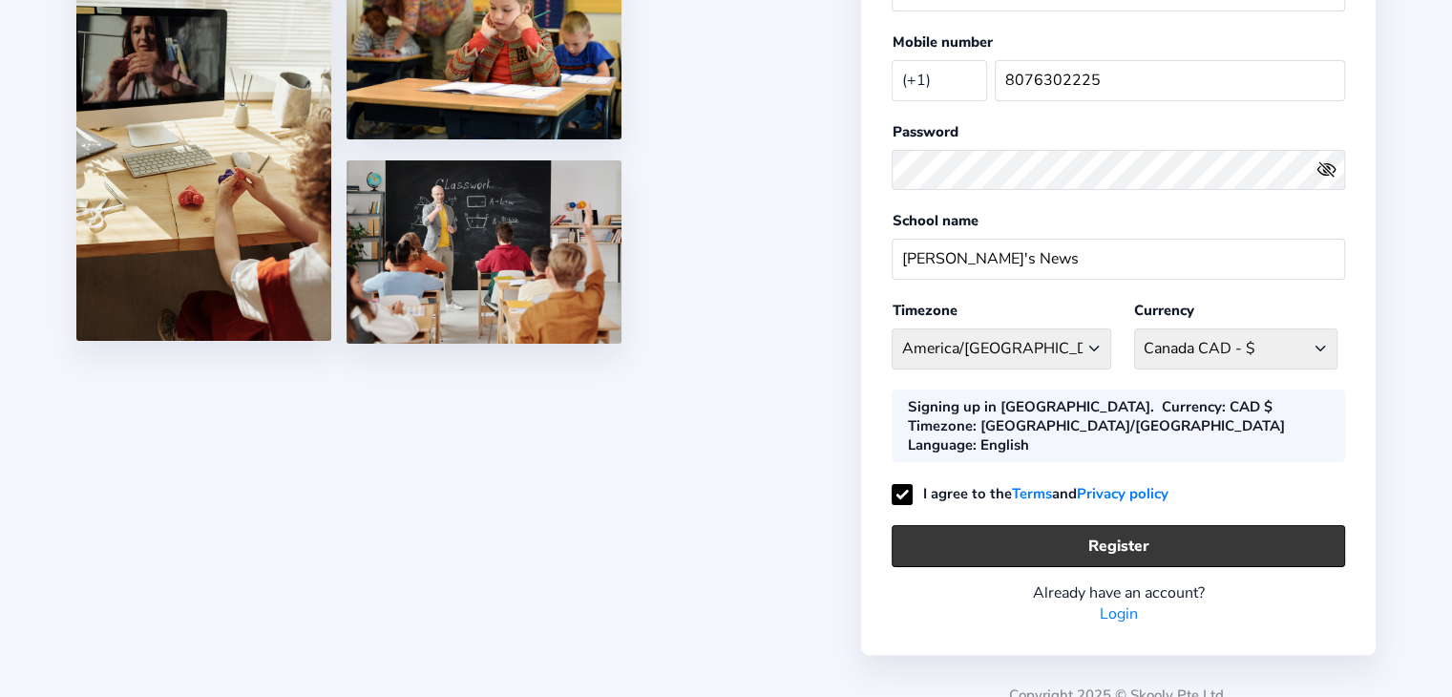
click at [1046, 525] on button "Register" at bounding box center [1117, 545] width 453 height 41
select select "CAD"
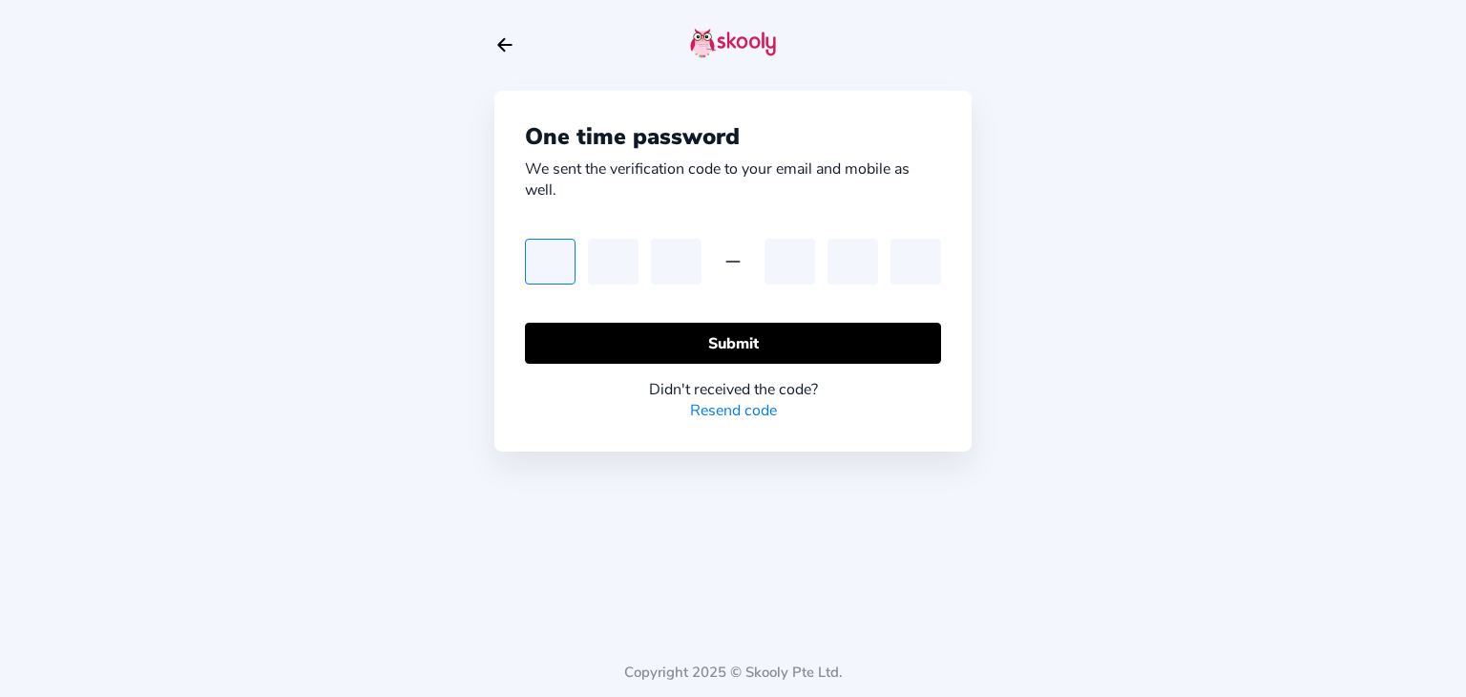
type input "5"
type input "0"
type input "7"
type input "9"
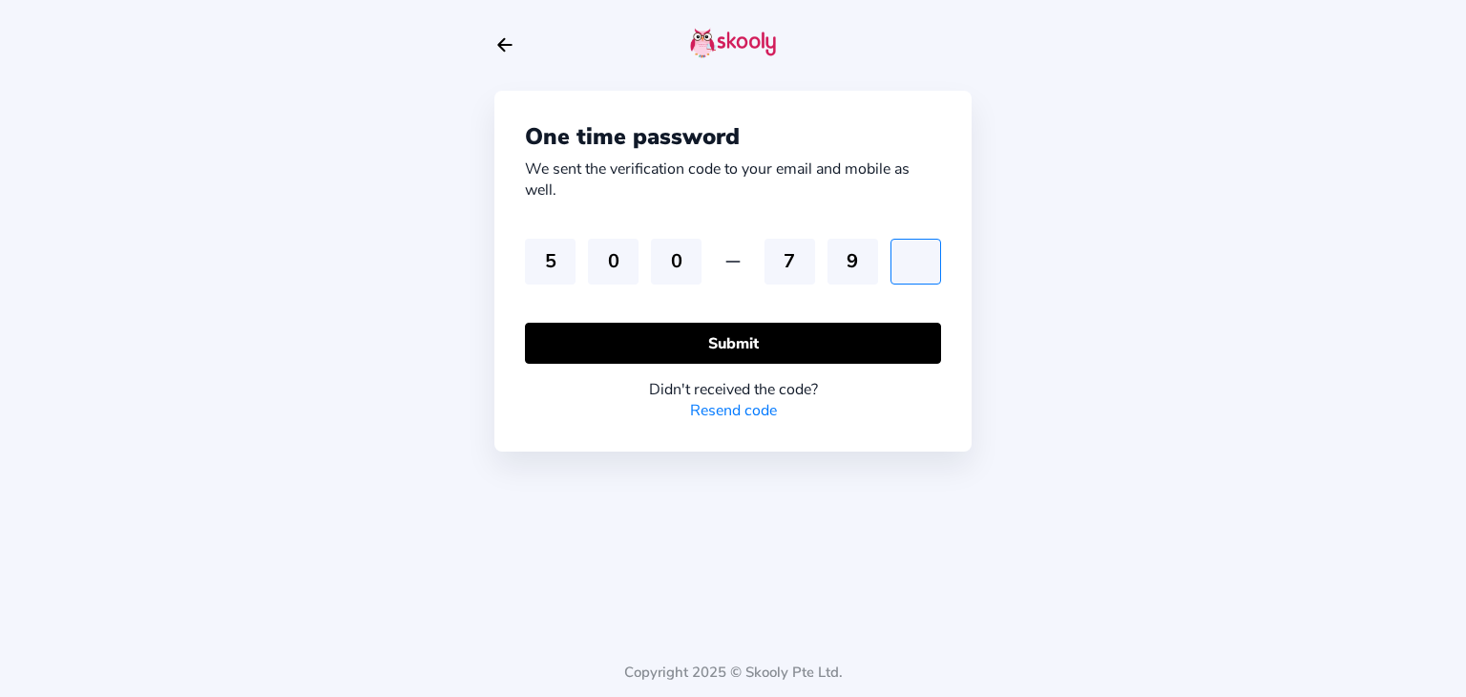
type input "1"
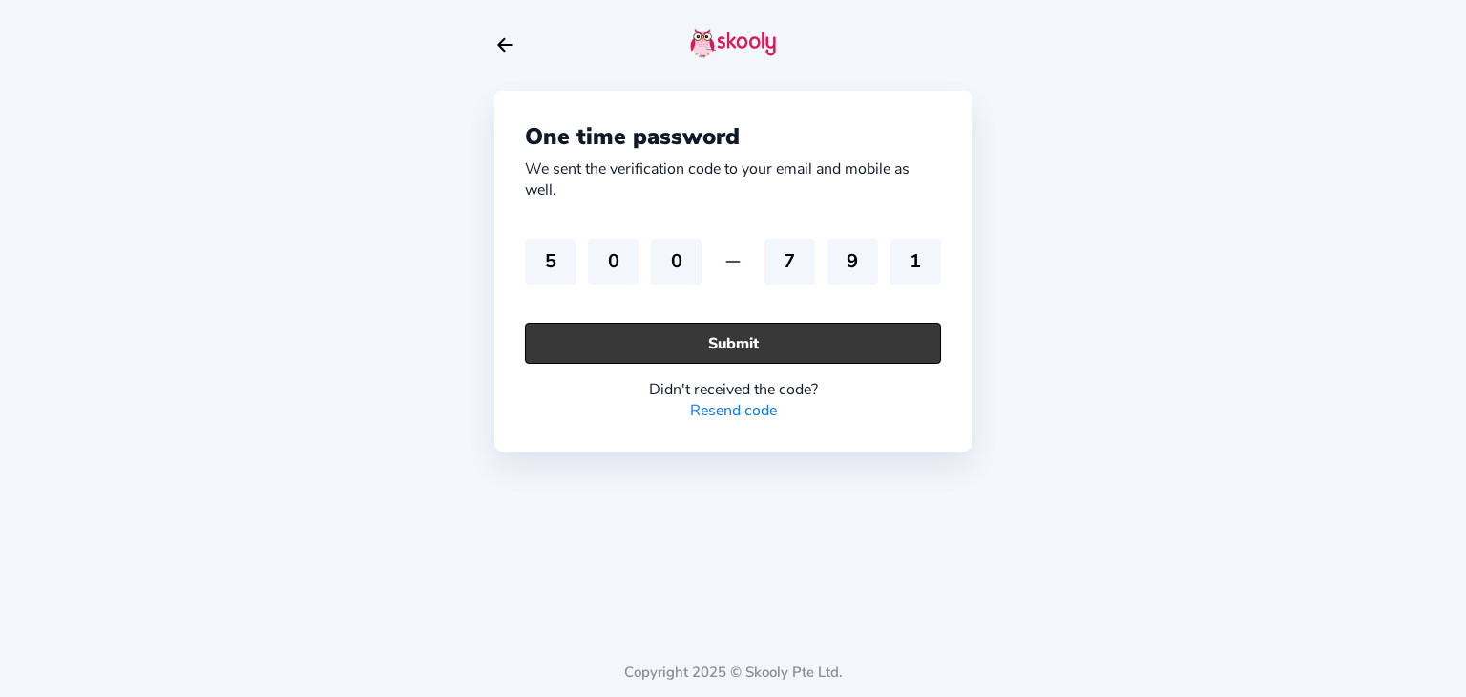
click at [653, 338] on button "Submit" at bounding box center [733, 343] width 416 height 41
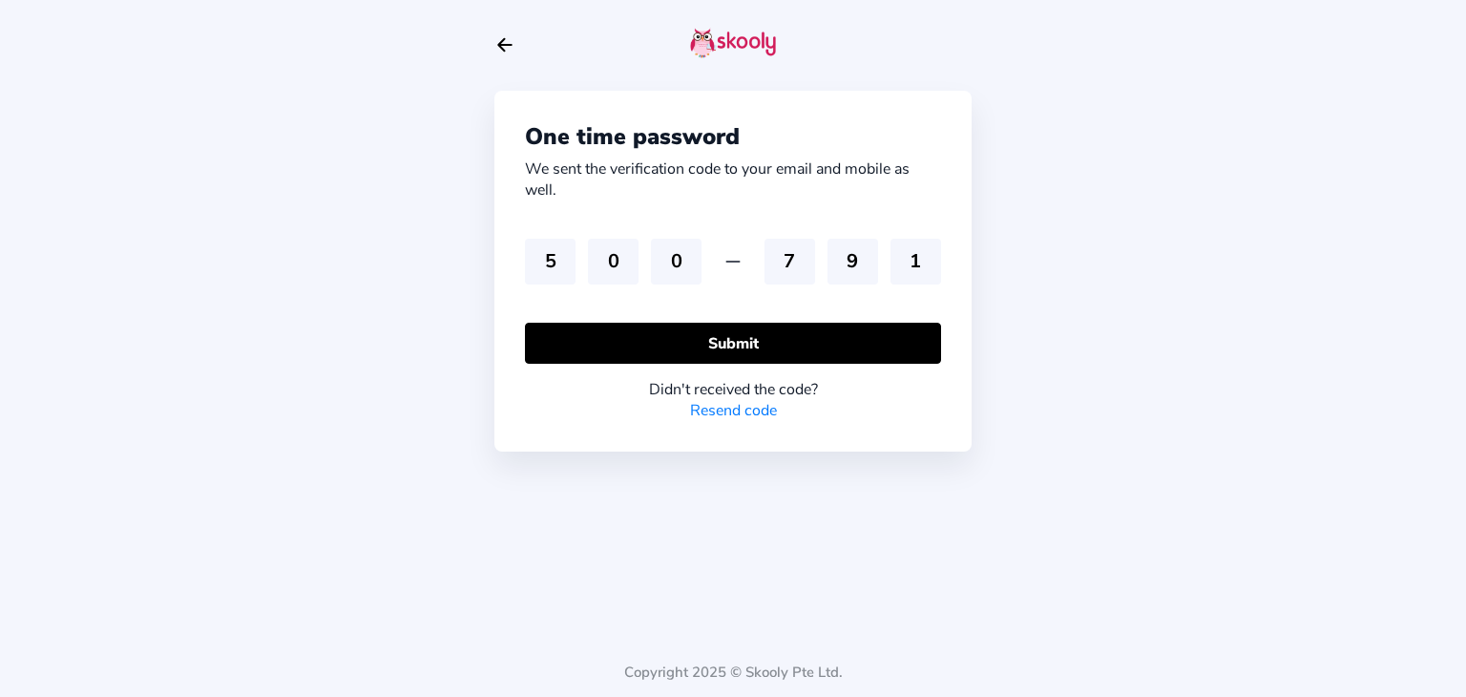
click at [720, 407] on link "Resend code" at bounding box center [733, 410] width 87 height 21
click at [506, 37] on icon "Arrow Back" at bounding box center [504, 44] width 21 height 21
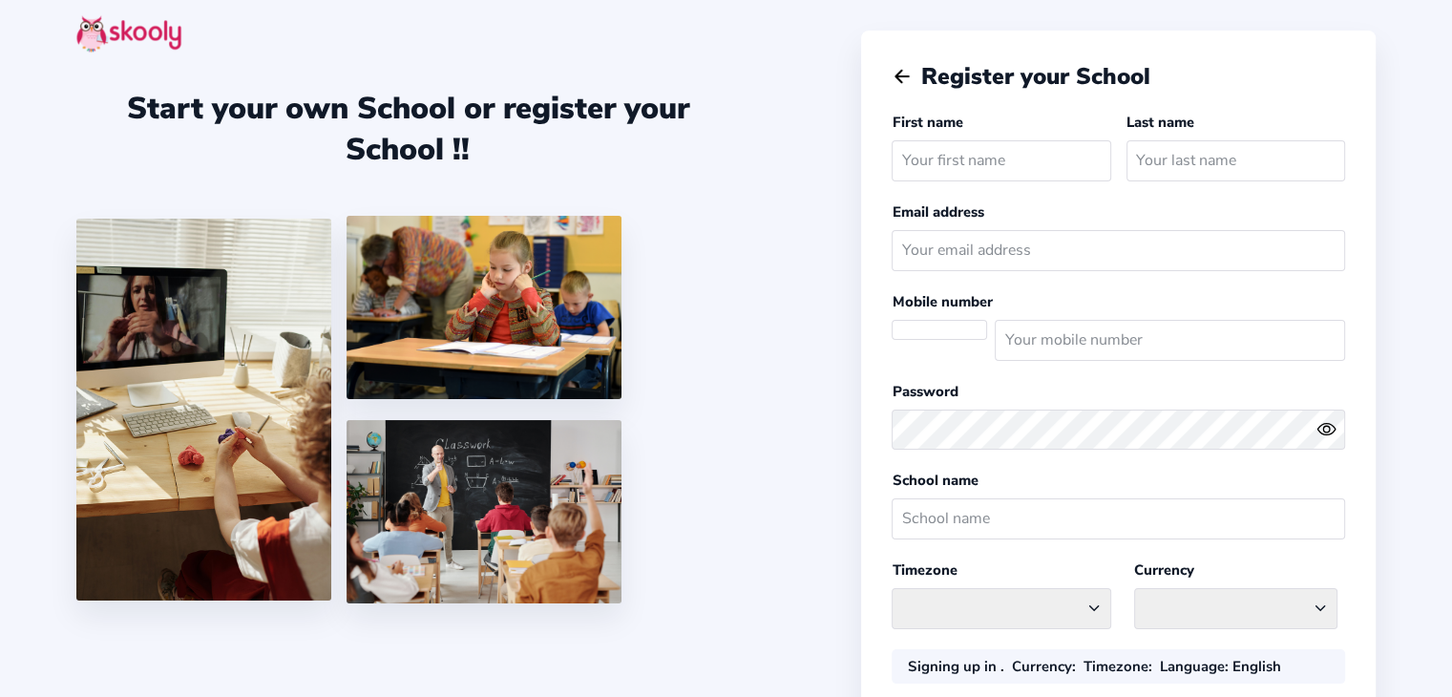
select select
select select "America/New_York"
select select "CAD $"
select select "CA"
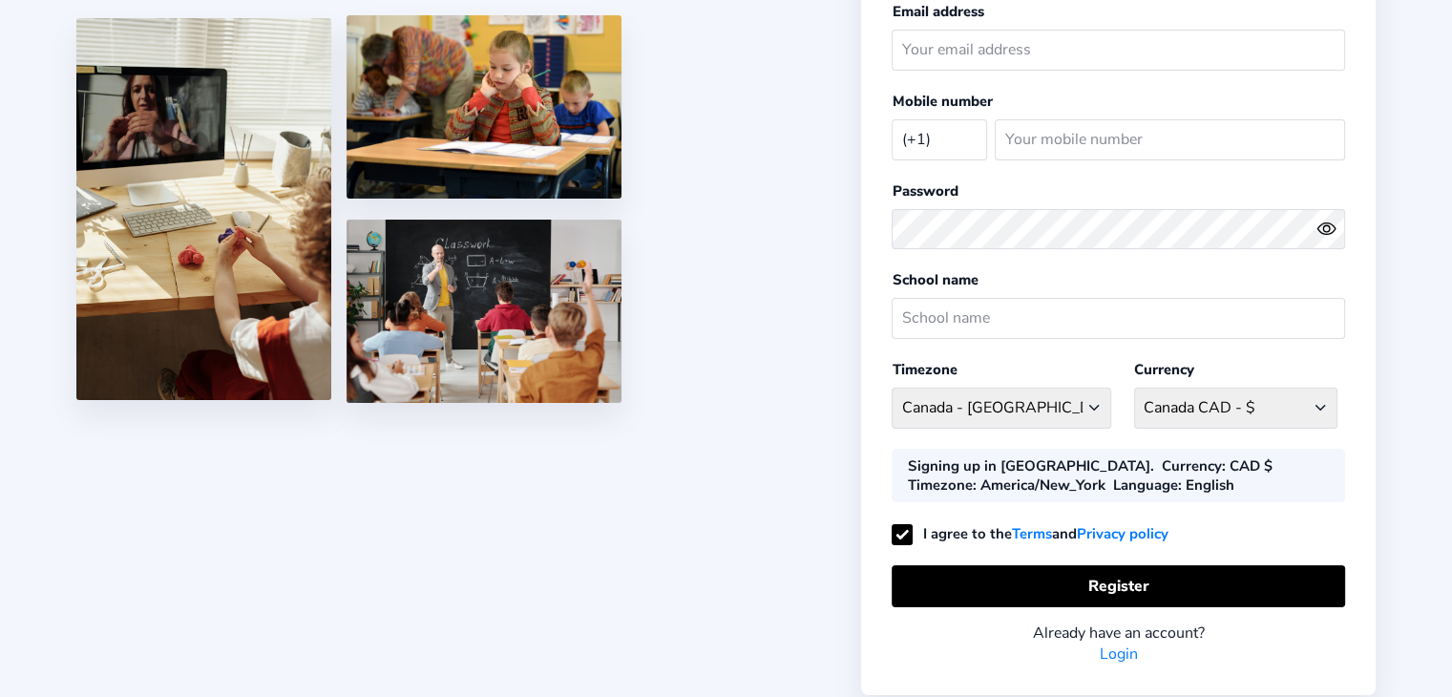
scroll to position [260, 0]
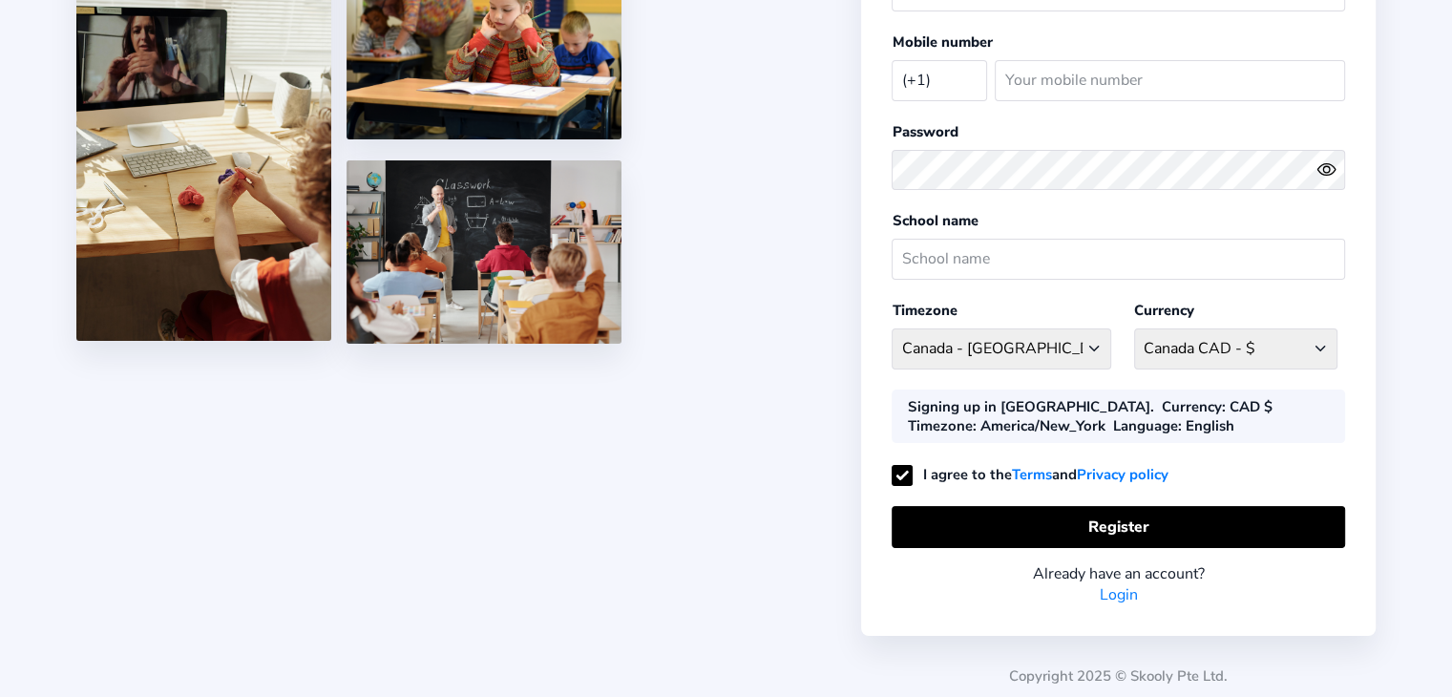
click at [1111, 584] on link "Login" at bounding box center [1118, 594] width 38 height 21
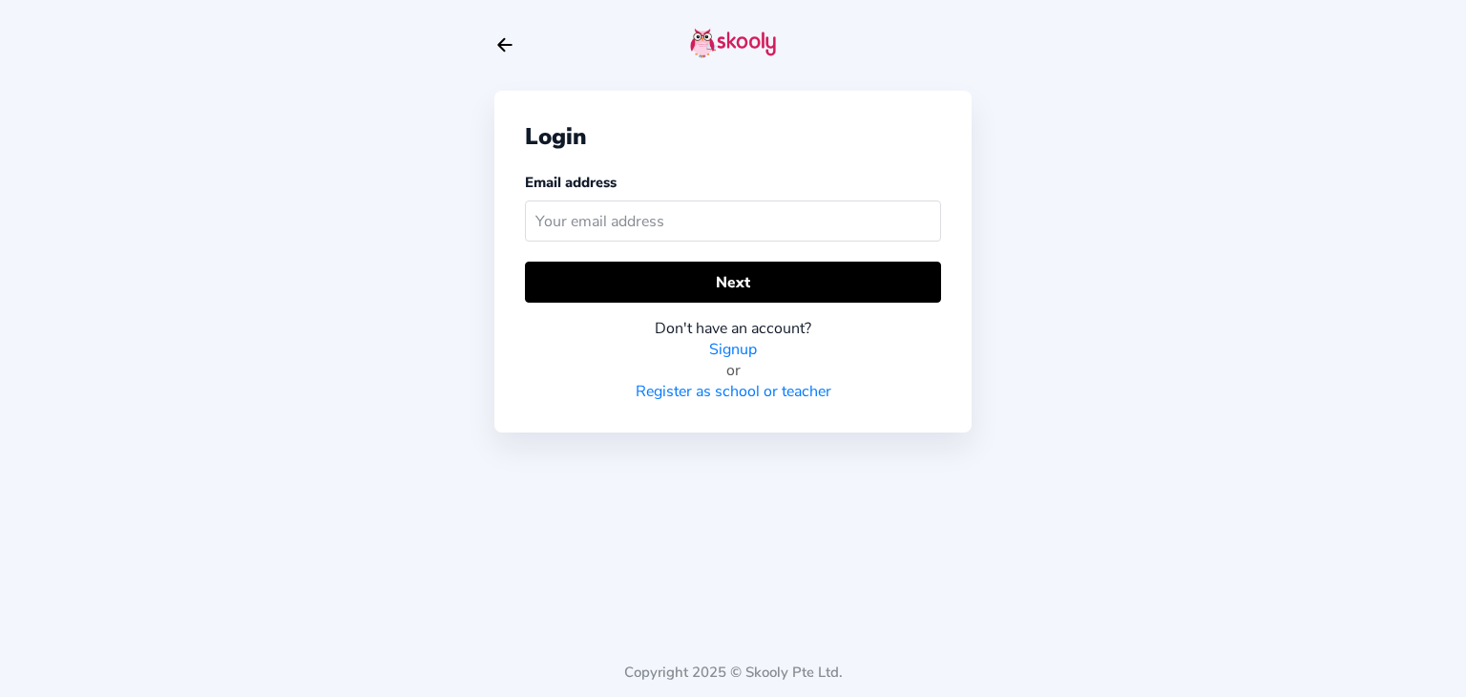
click at [763, 388] on link "Register as school or teacher" at bounding box center [734, 391] width 196 height 21
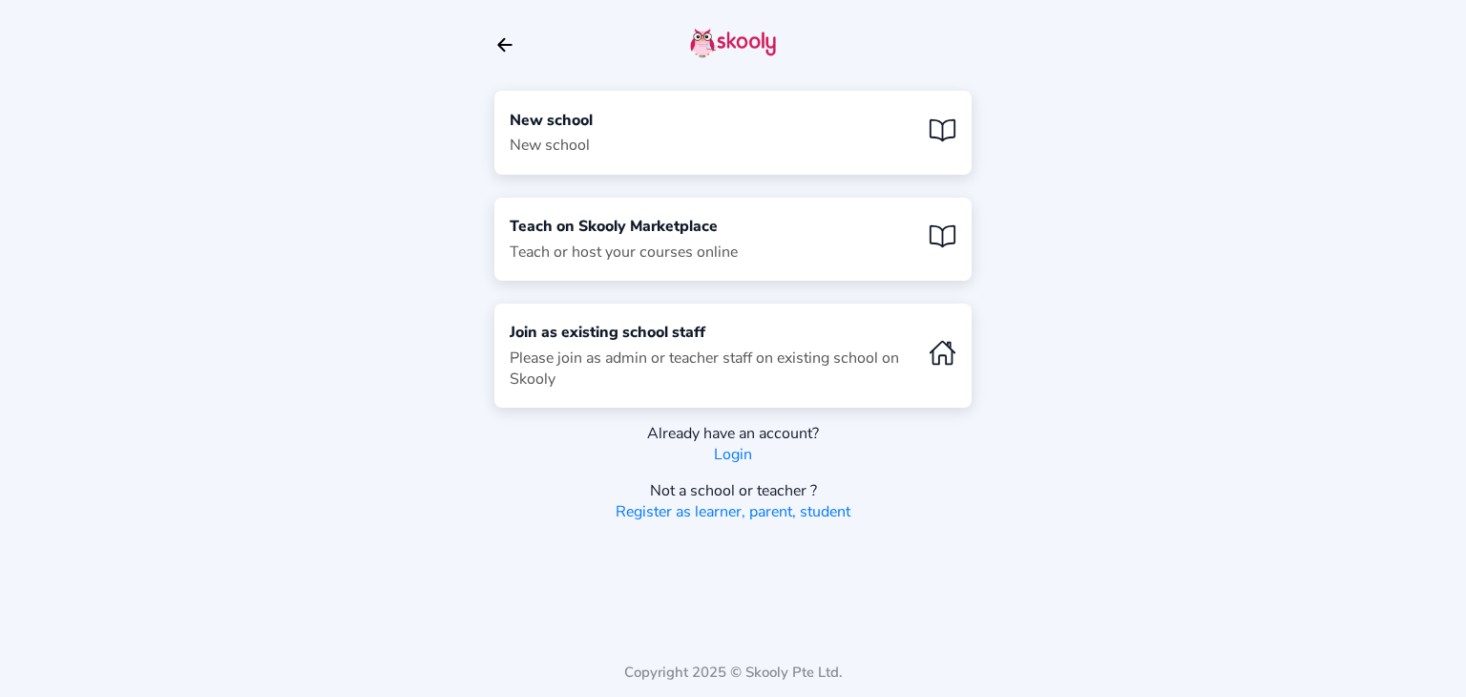
click at [596, 131] on div "New school New school" at bounding box center [732, 132] width 477 height 83
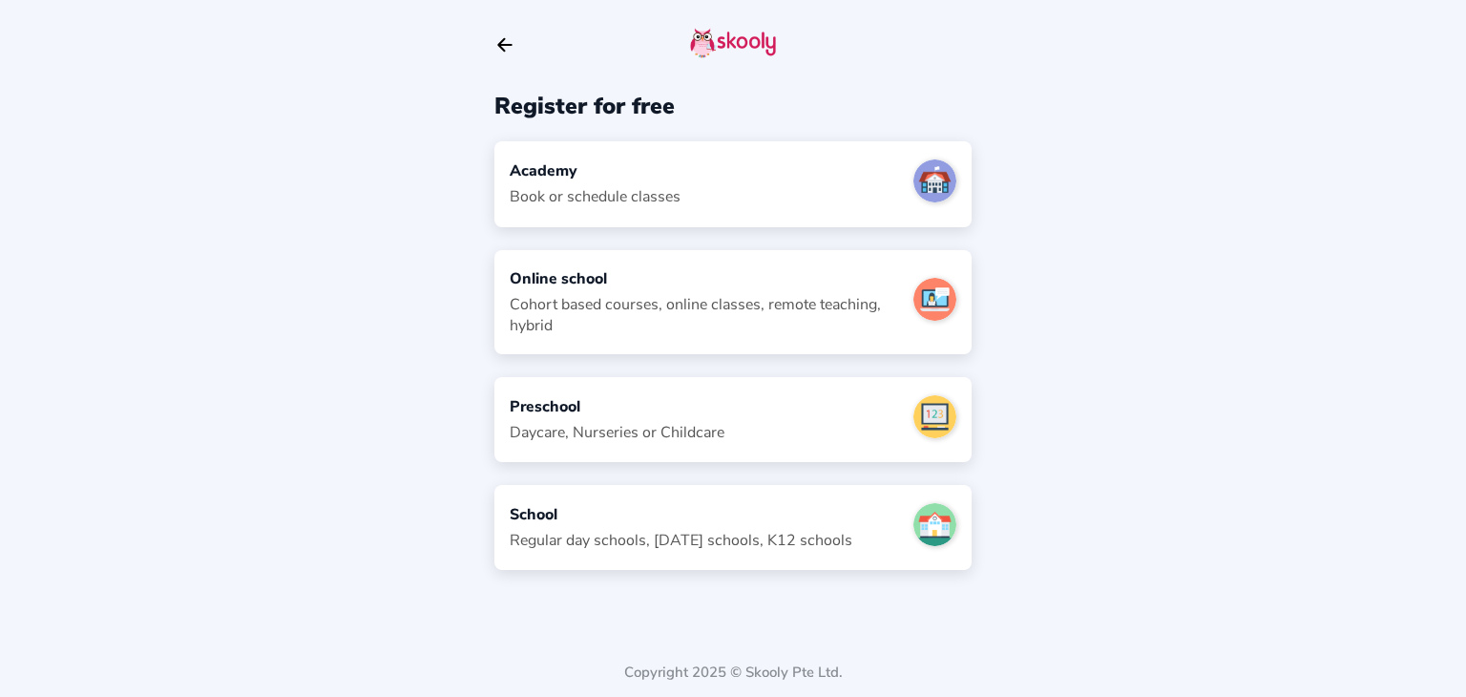
click at [547, 328] on div "Cohort based courses, online classes, remote teaching, hybrid" at bounding box center [704, 315] width 388 height 42
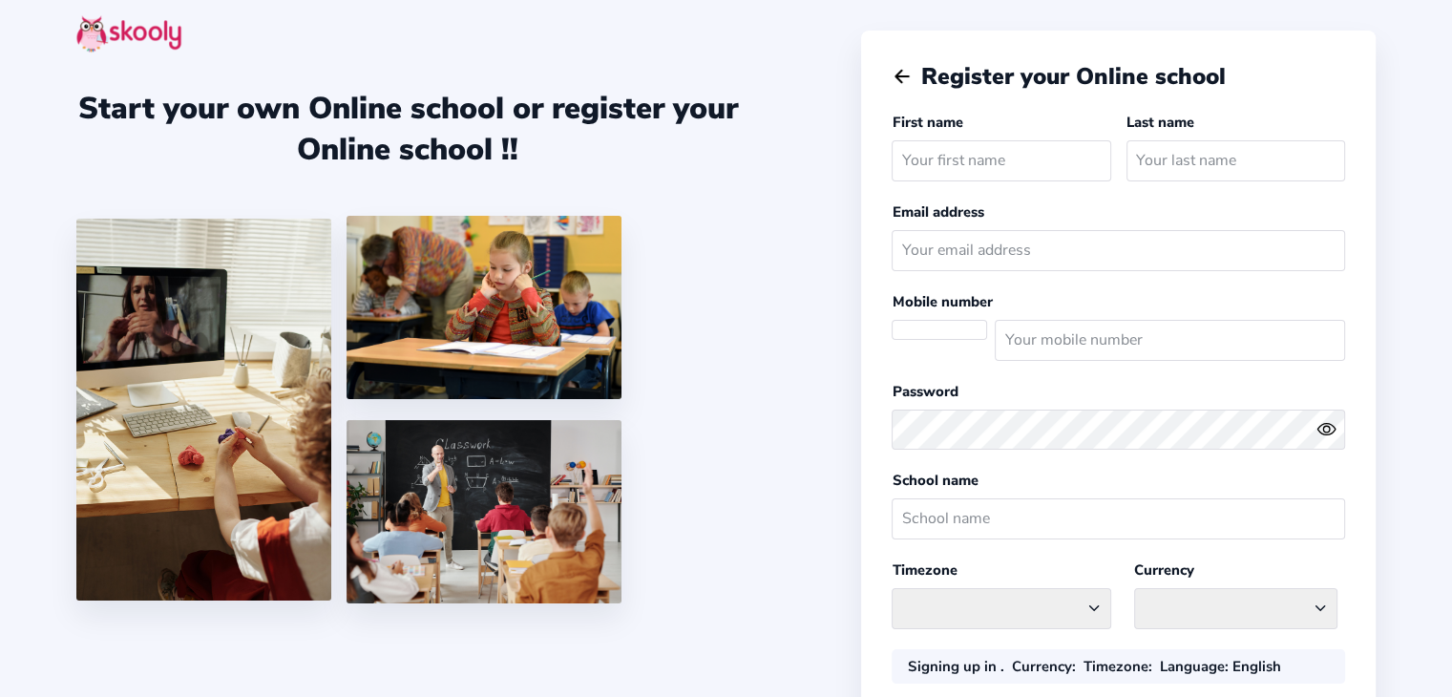
select select
select select "America/New_York"
select select "CAD $"
select select "CA"
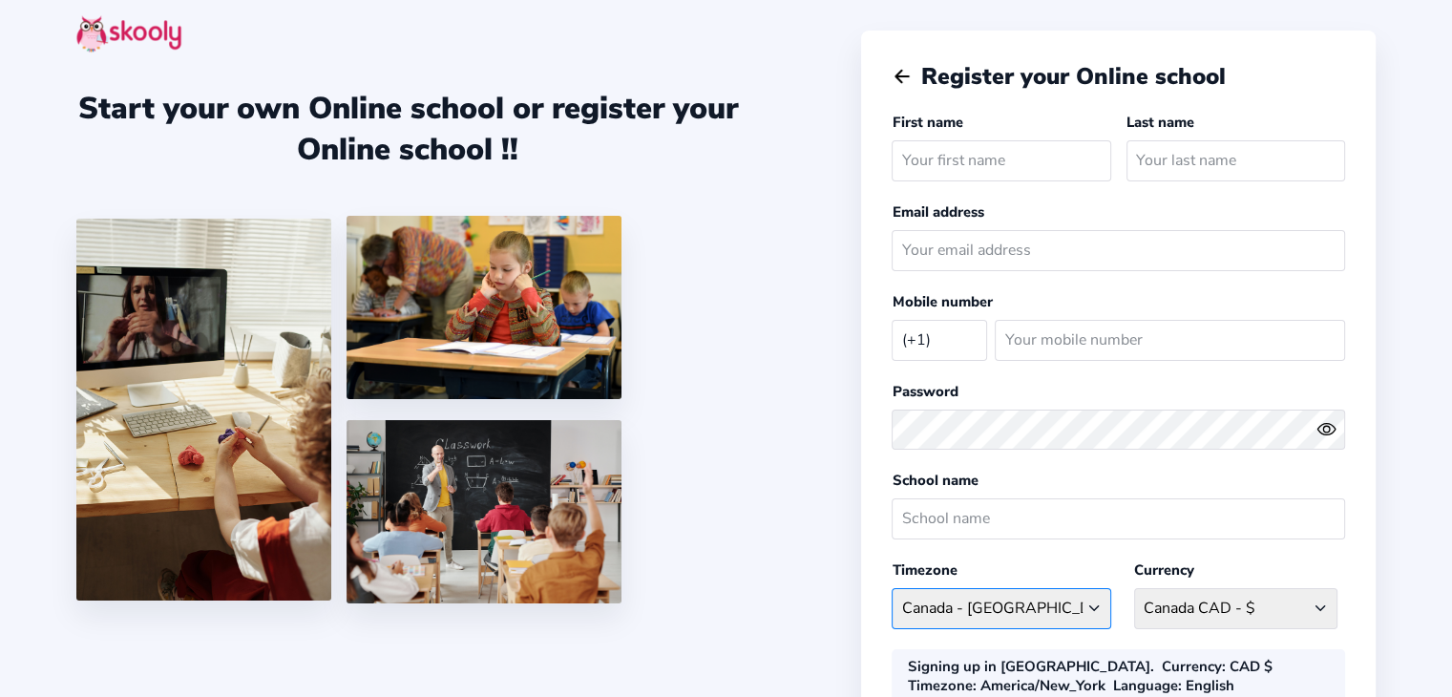
click at [947, 597] on select "America/New_York Afghanistan - Asia/Kabul Albania - Europe/Tirane Algeria - Afr…" at bounding box center [1000, 608] width 219 height 41
click at [891, 588] on select "America/New_York Afghanistan - Asia/Kabul Albania - Europe/Tirane Algeria - Afr…" at bounding box center [1000, 608] width 219 height 41
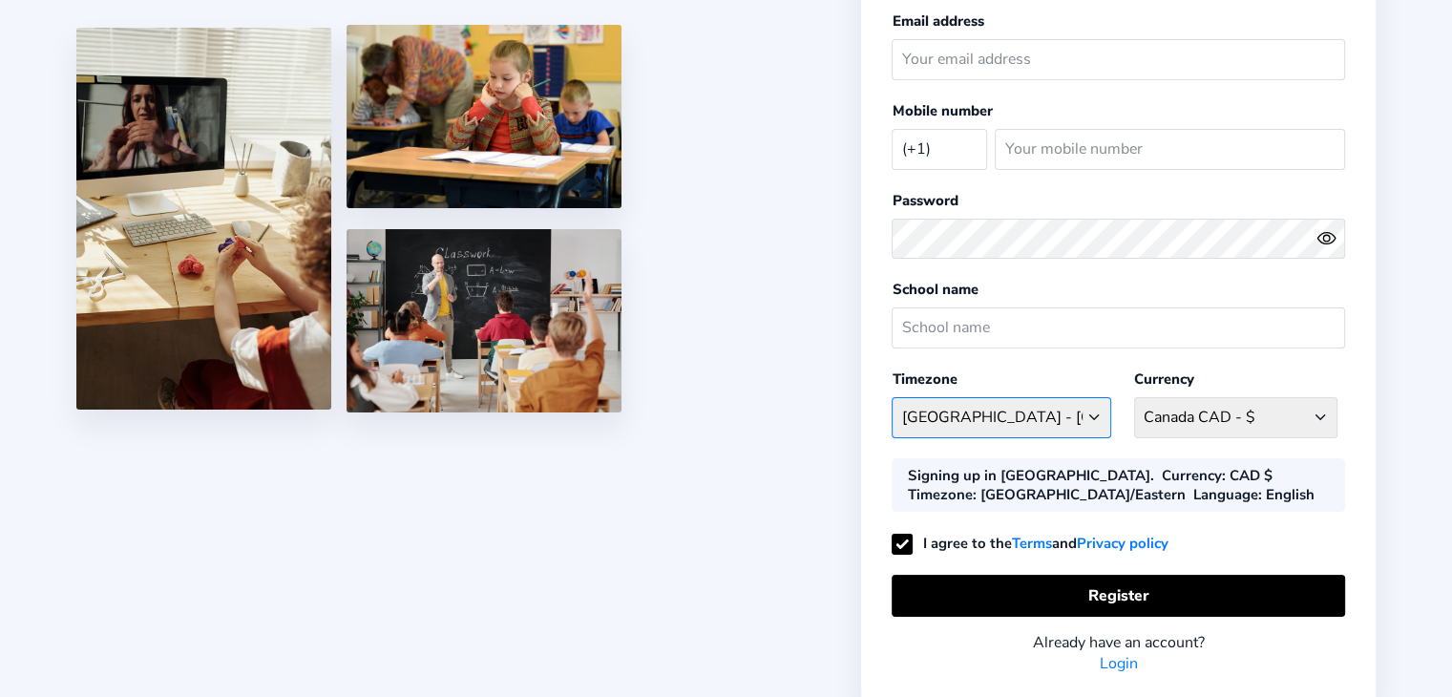
click at [991, 411] on select "Canada/Eastern Afghanistan - Asia/Kabul Albania - Europe/Tirane Algeria - Afric…" at bounding box center [1000, 417] width 219 height 41
select select "America/Toronto"
click at [891, 397] on select "Canada/Eastern Afghanistan - Asia/Kabul Albania - Europe/Tirane Algeria - Afric…" at bounding box center [1000, 417] width 219 height 41
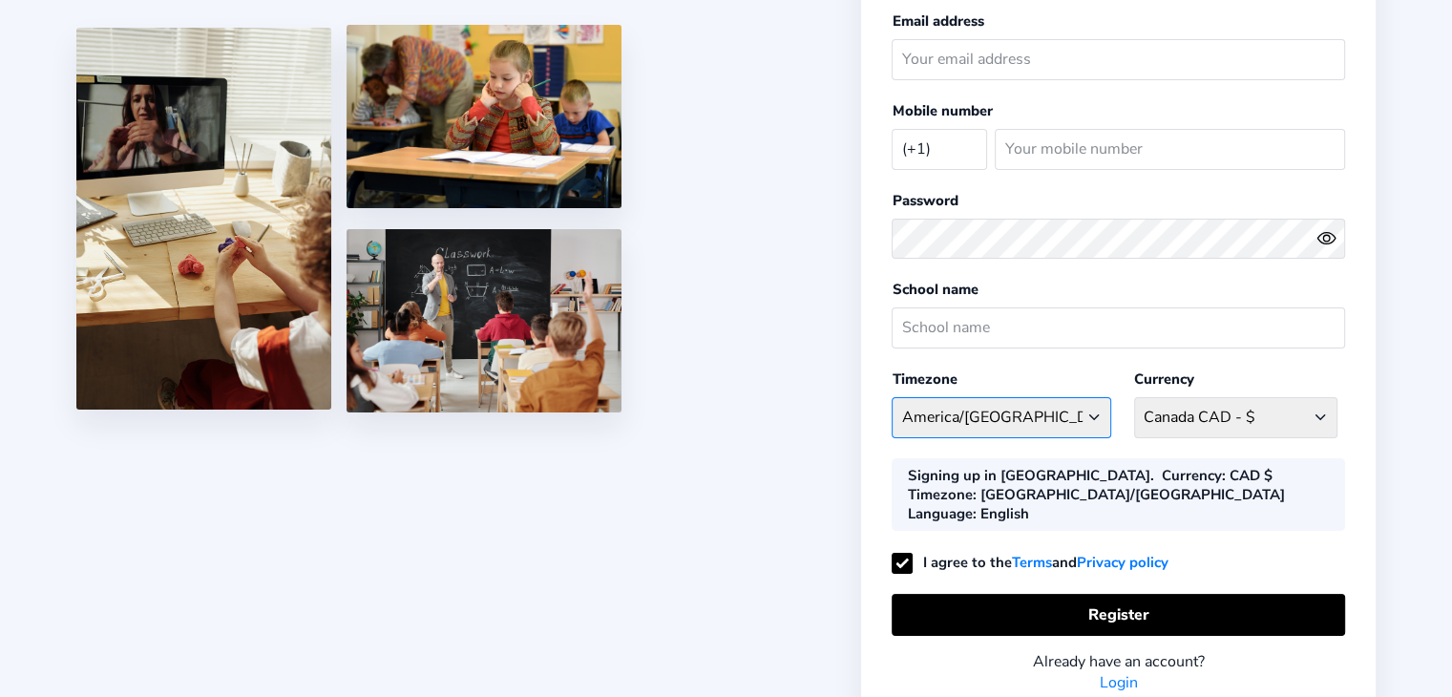
scroll to position [0, 0]
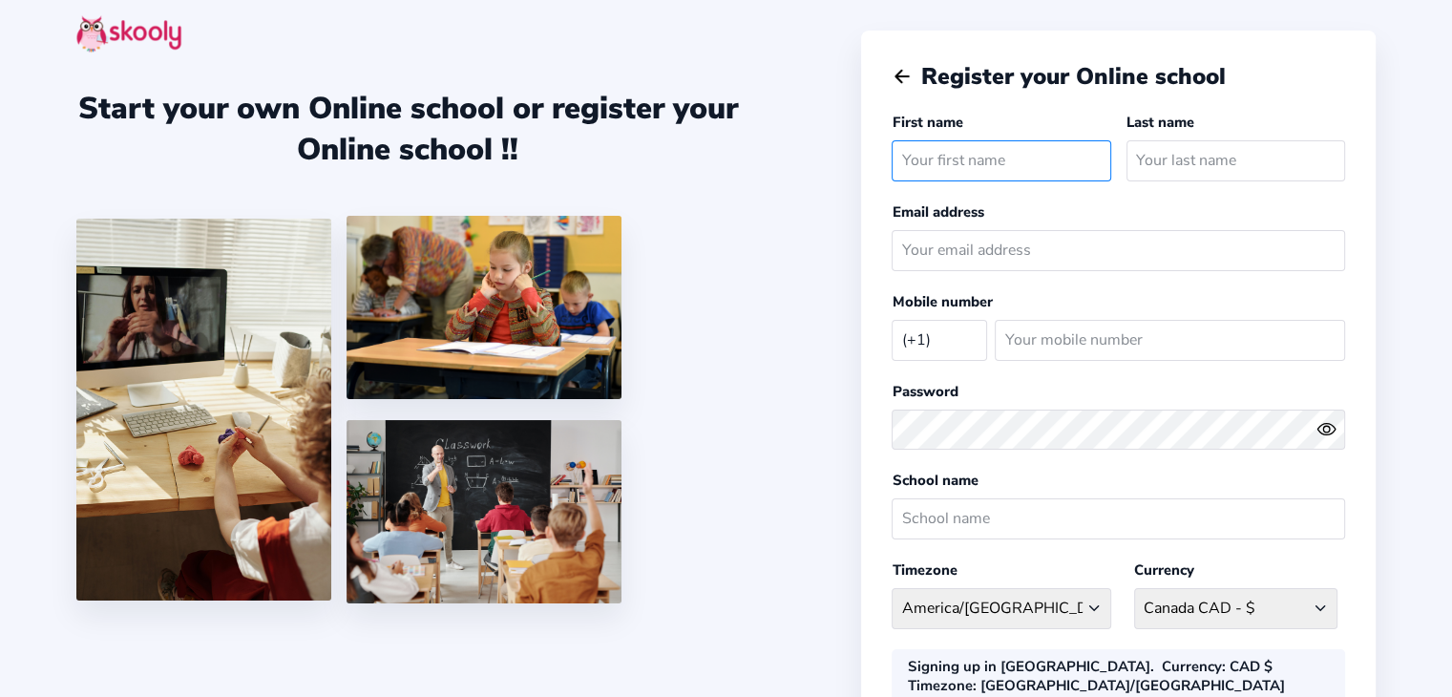
click at [981, 154] on input "text" at bounding box center [1000, 160] width 219 height 41
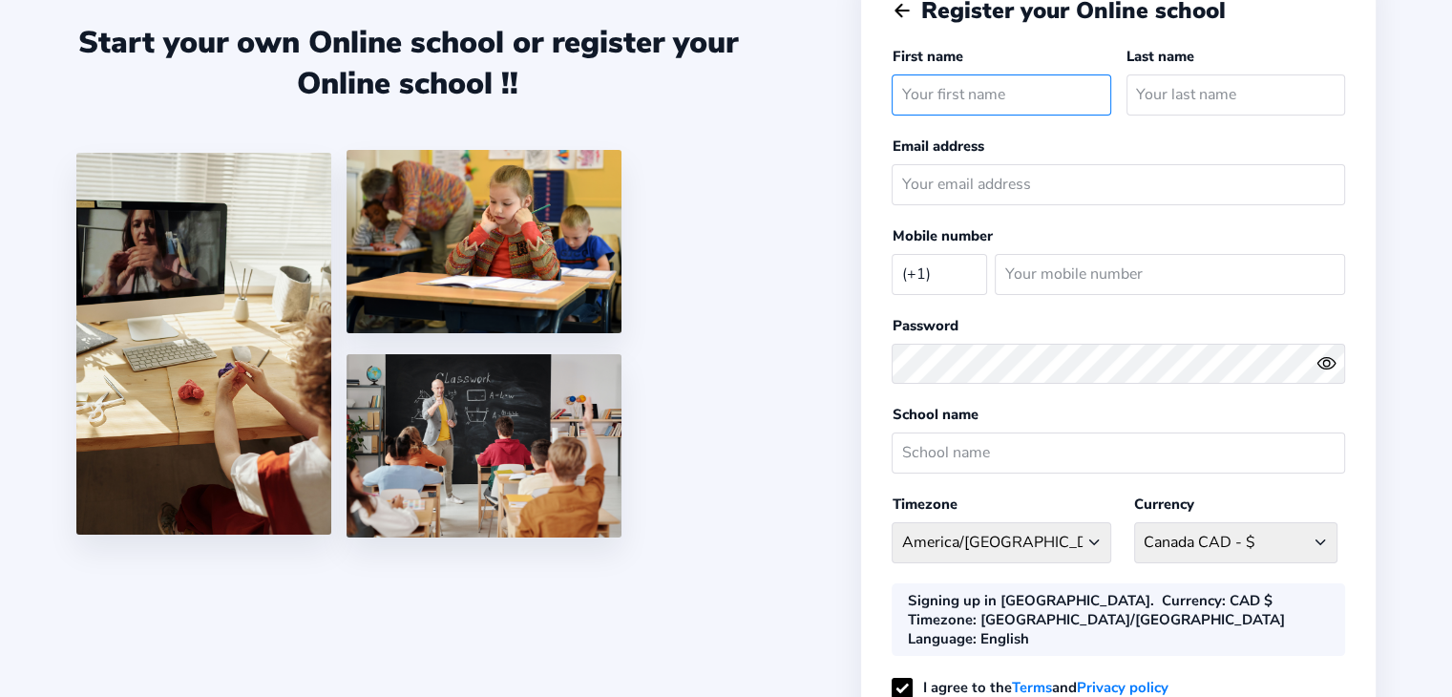
scroll to position [95, 0]
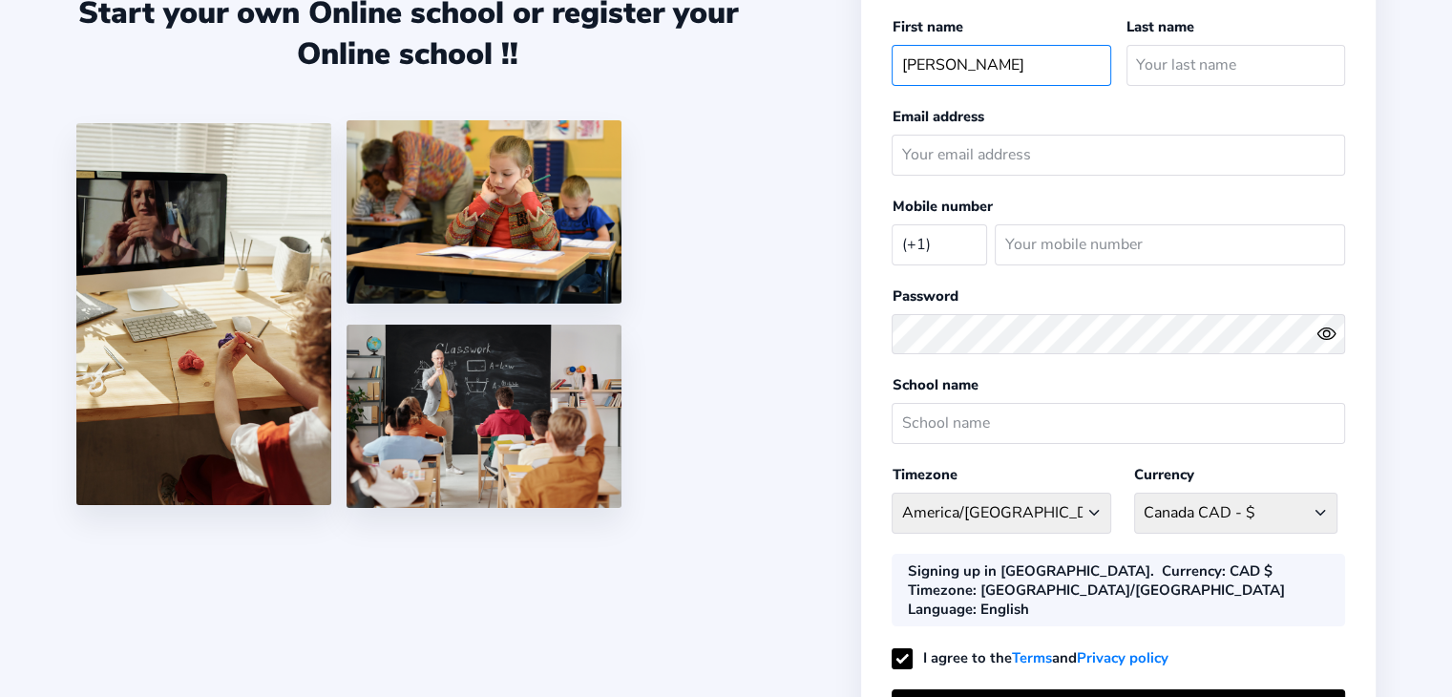
type input "Kendal-Lynn"
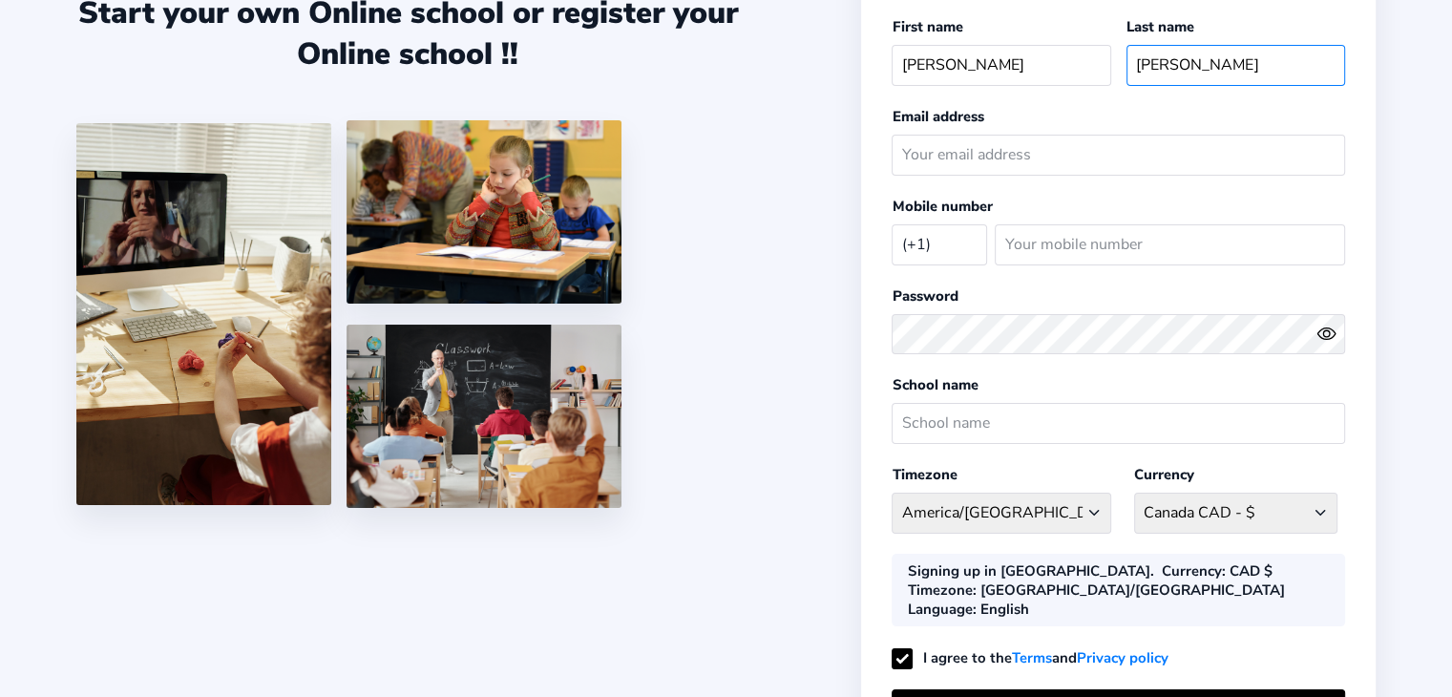
type input "Douglas"
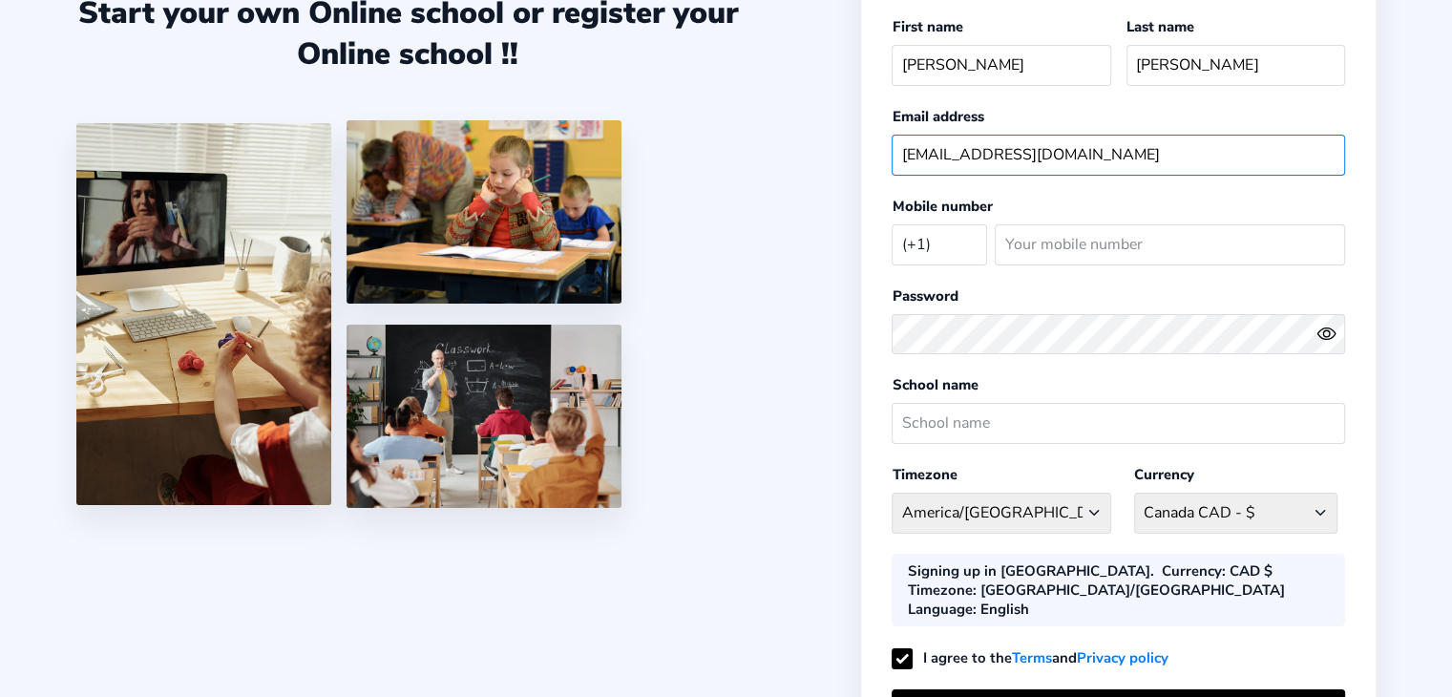
type input "kendallynnd@gmail.com"
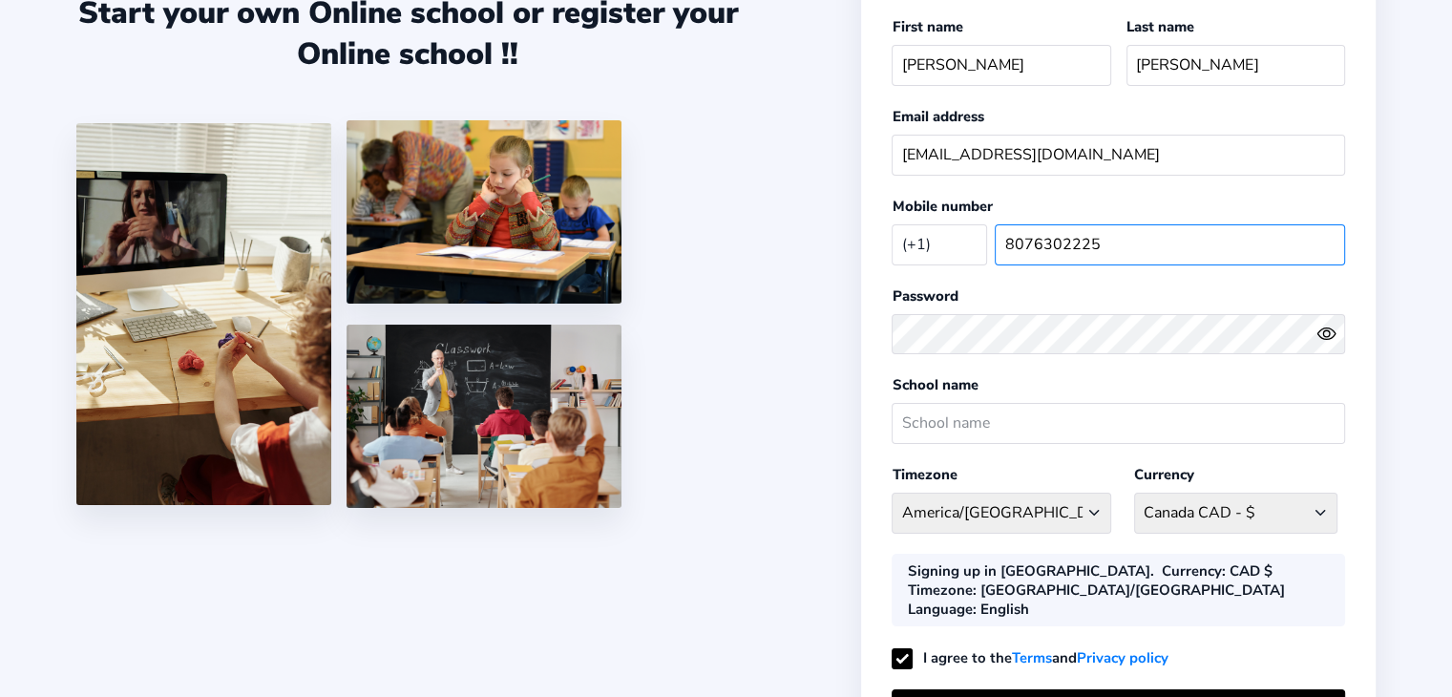
type input "8076302225"
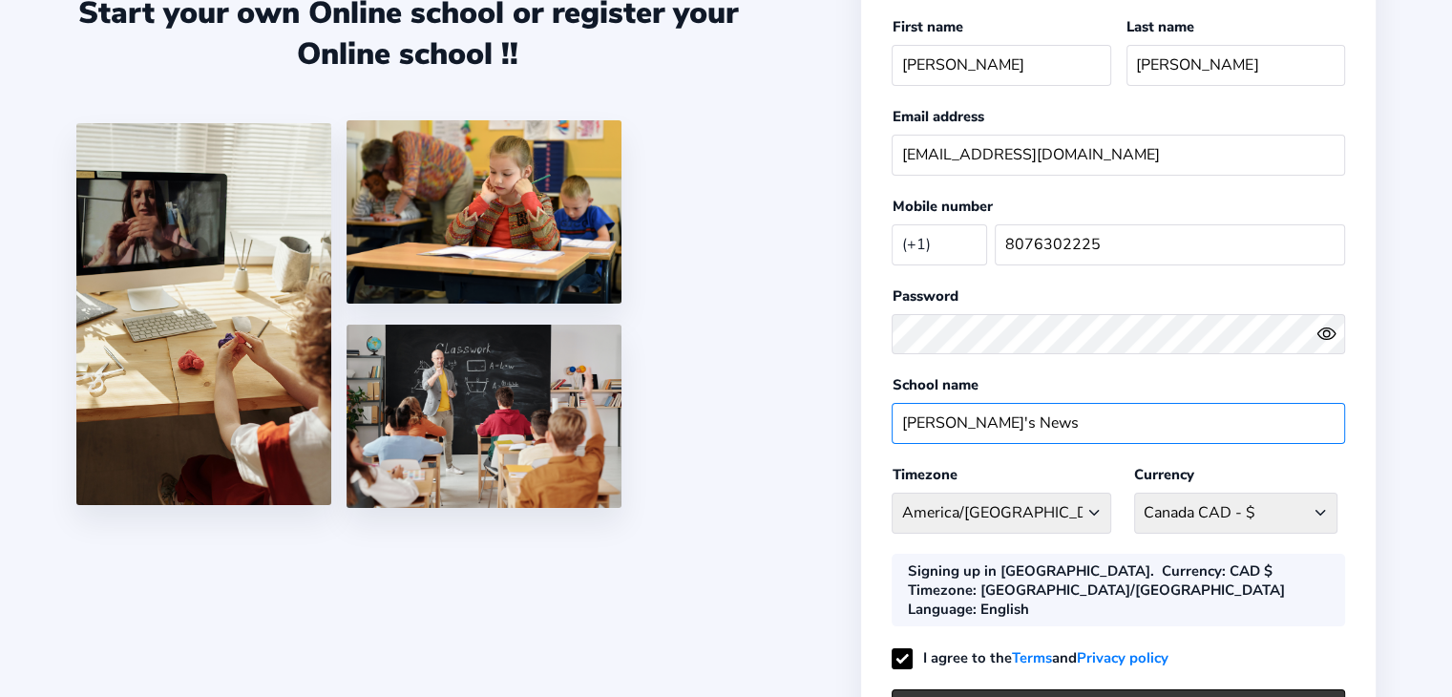
type input "Kendal's News"
click at [1146, 689] on button "Register" at bounding box center [1117, 709] width 453 height 41
select select "CAD"
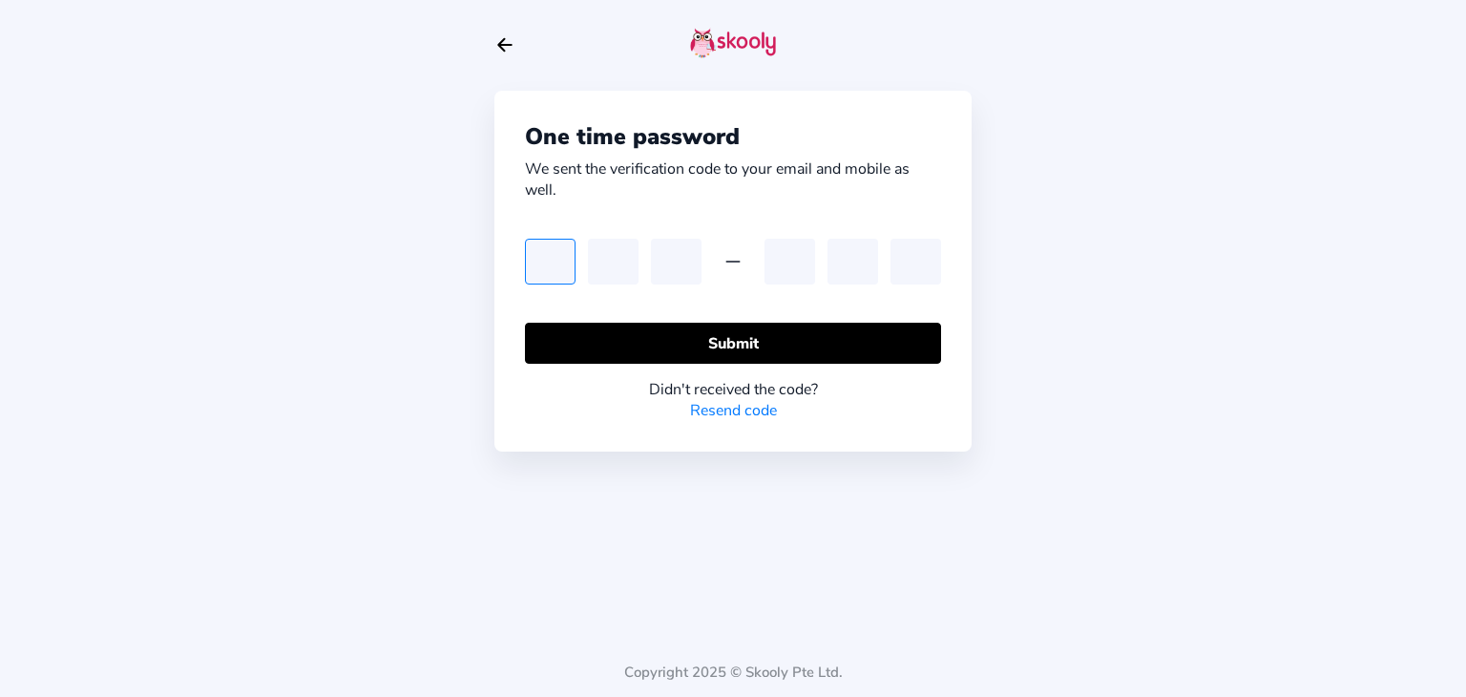
type input "5"
type input "4"
type input "1"
type input "2"
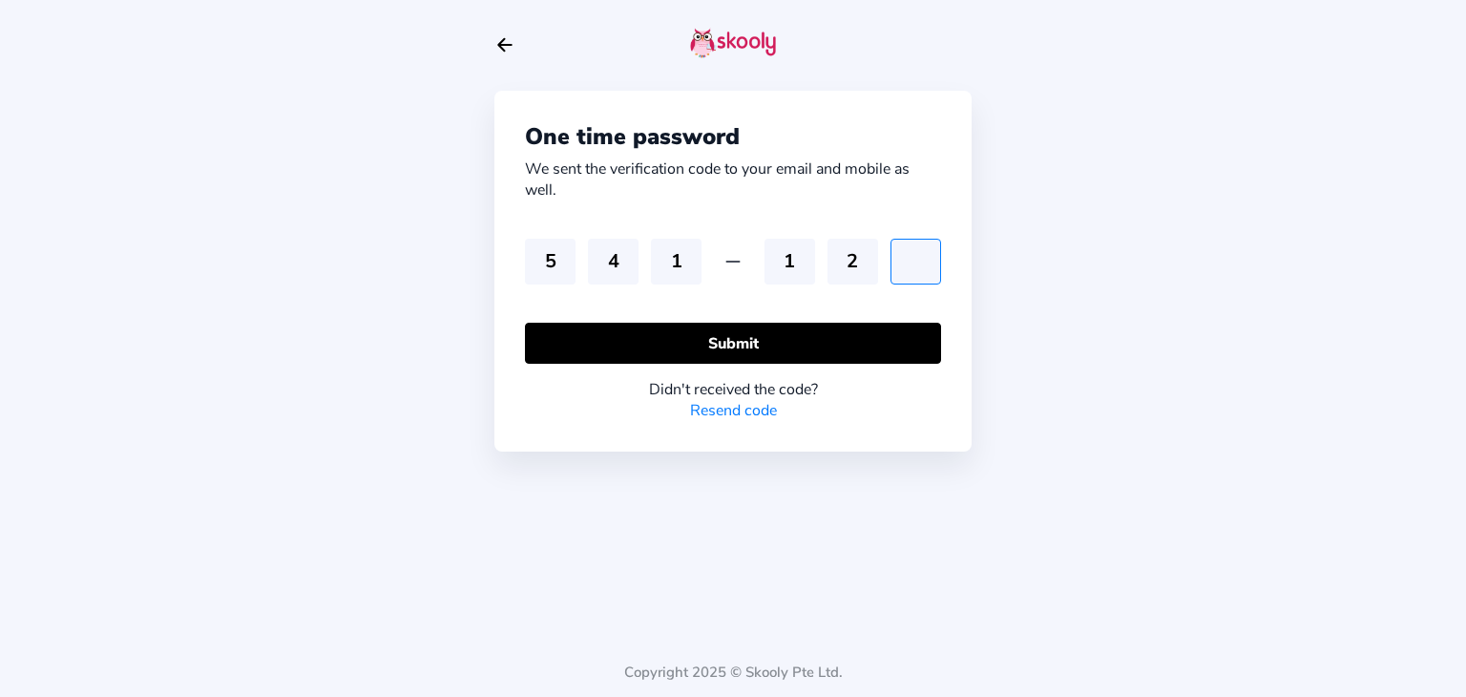
type input "5"
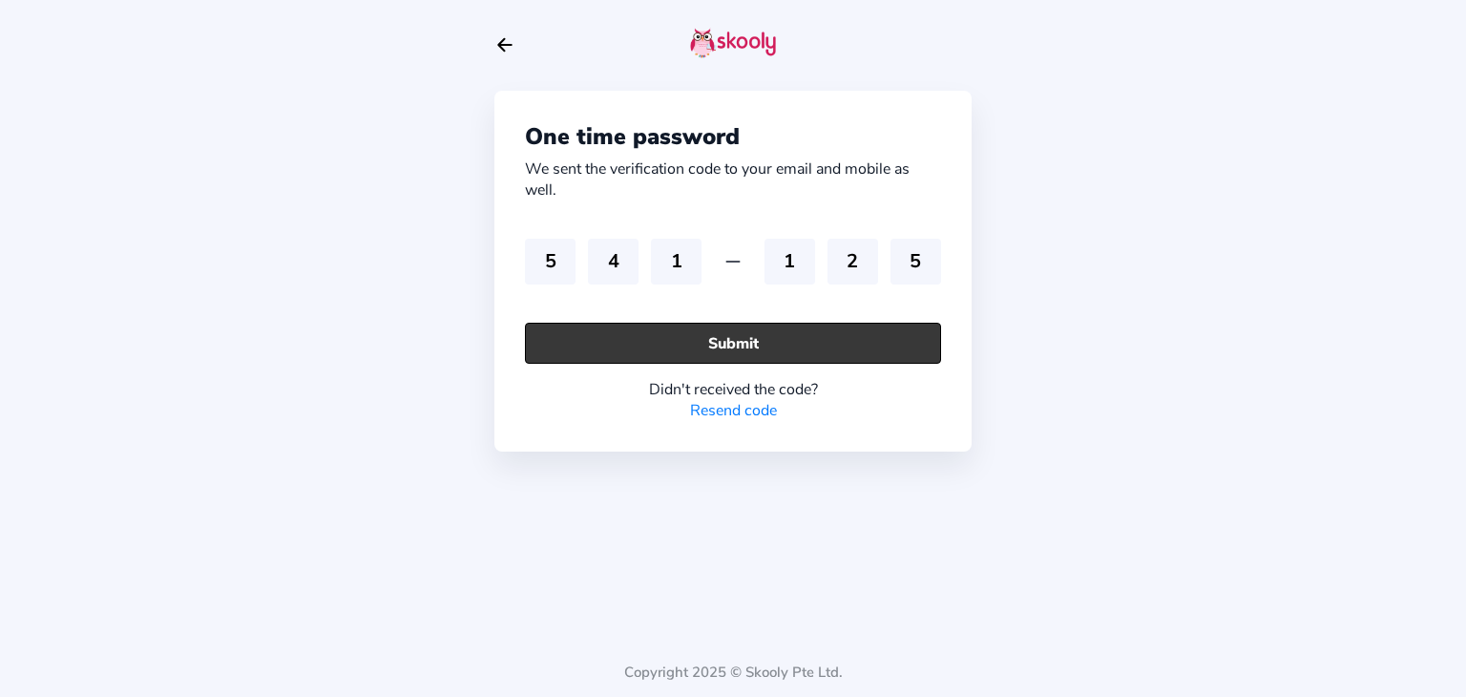
click at [671, 335] on button "Submit" at bounding box center [733, 343] width 416 height 41
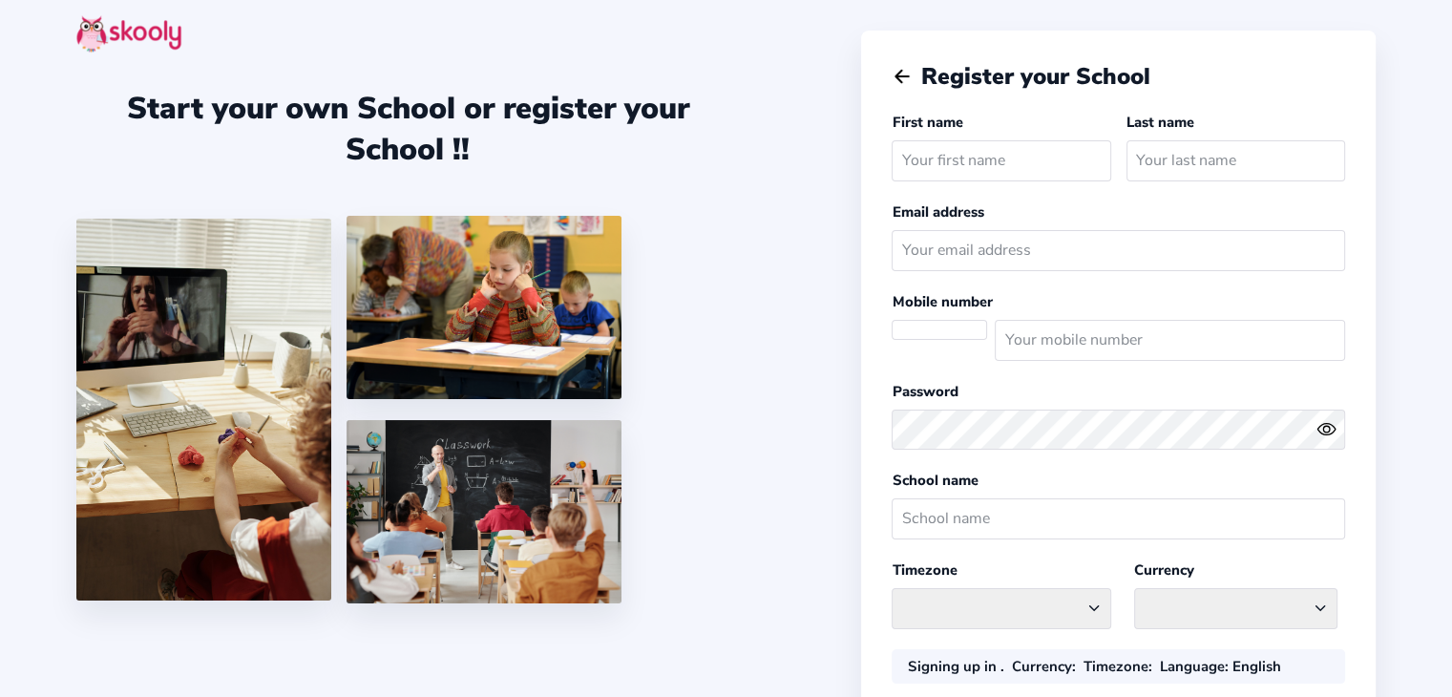
select select
select select "America/New_York"
select select "CAD $"
select select "CA"
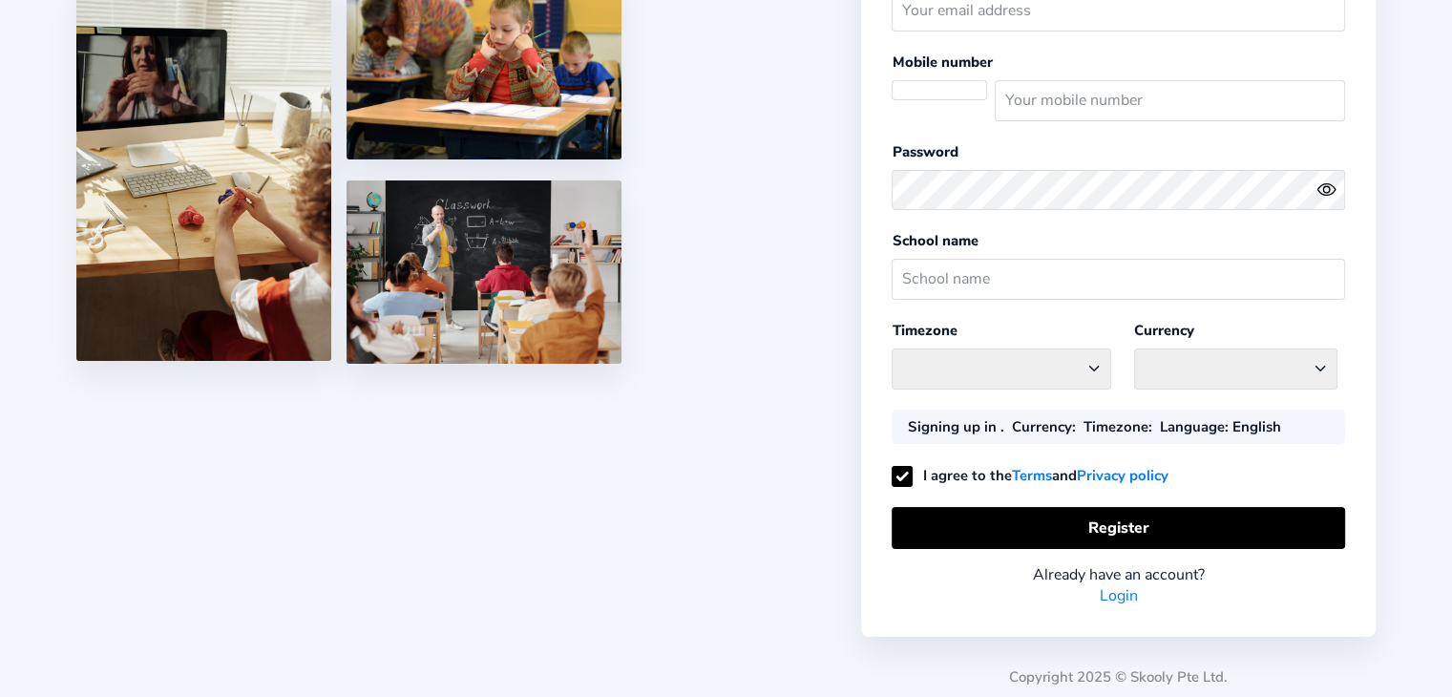
select select
select select "America/New_York"
select select "CAD $"
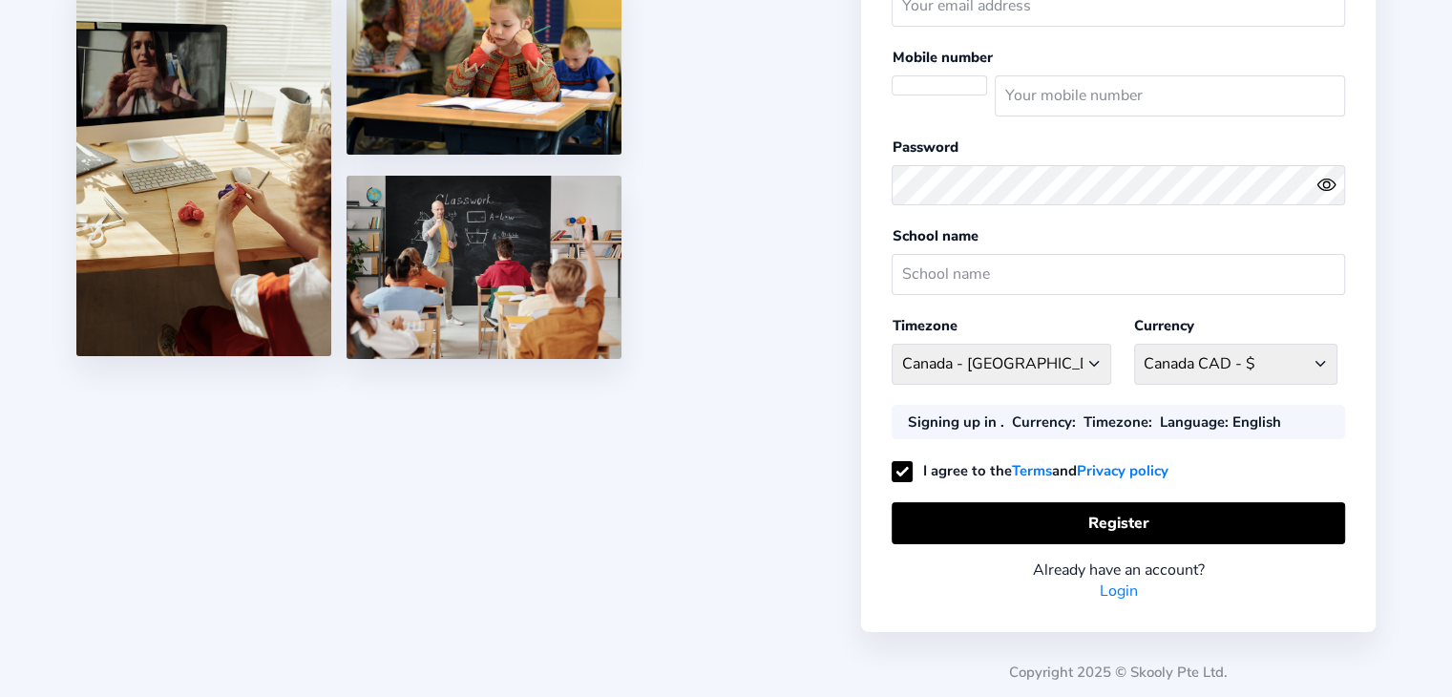
select select "CA"
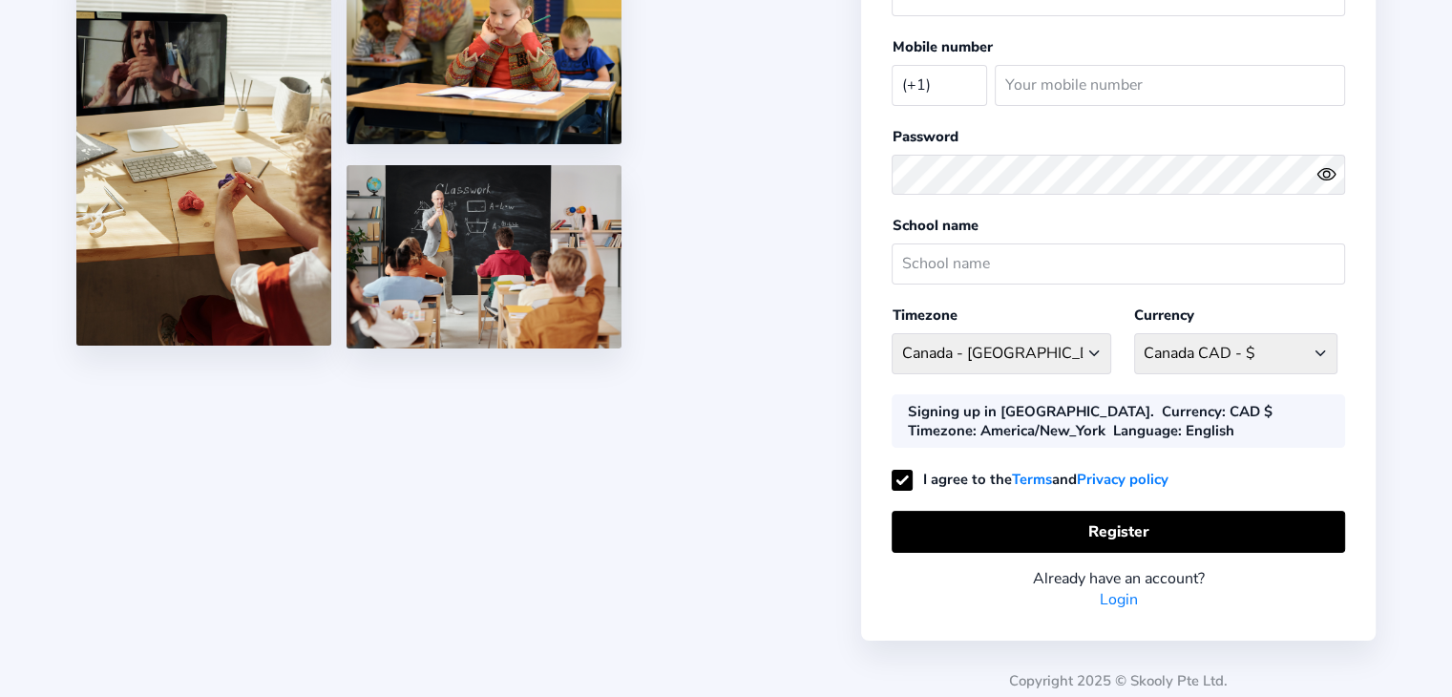
scroll to position [260, 0]
